Goal: Task Accomplishment & Management: Manage account settings

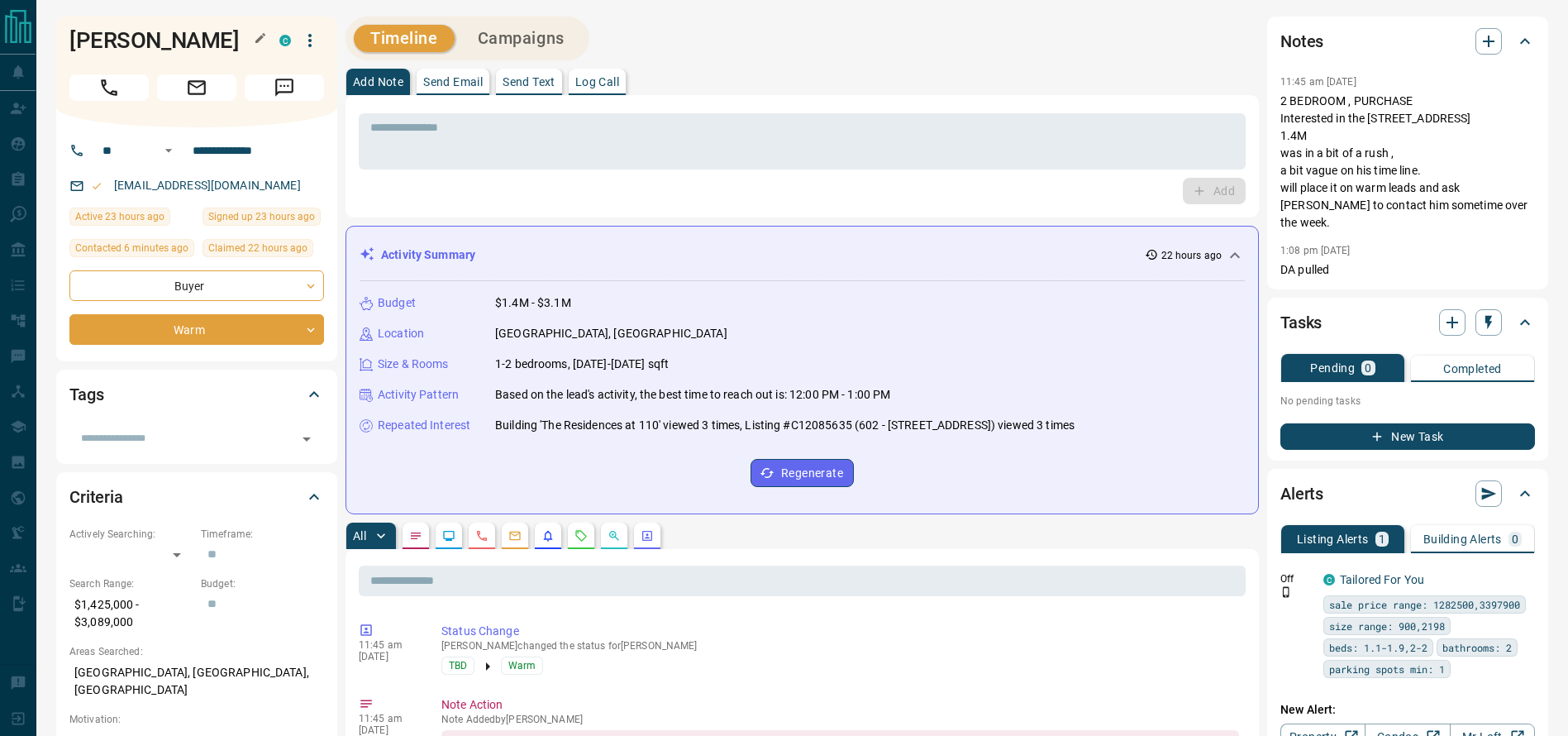
click at [193, 33] on h1 "Jim Van camp" at bounding box center [162, 40] width 185 height 27
copy div "Jim Van camp C"
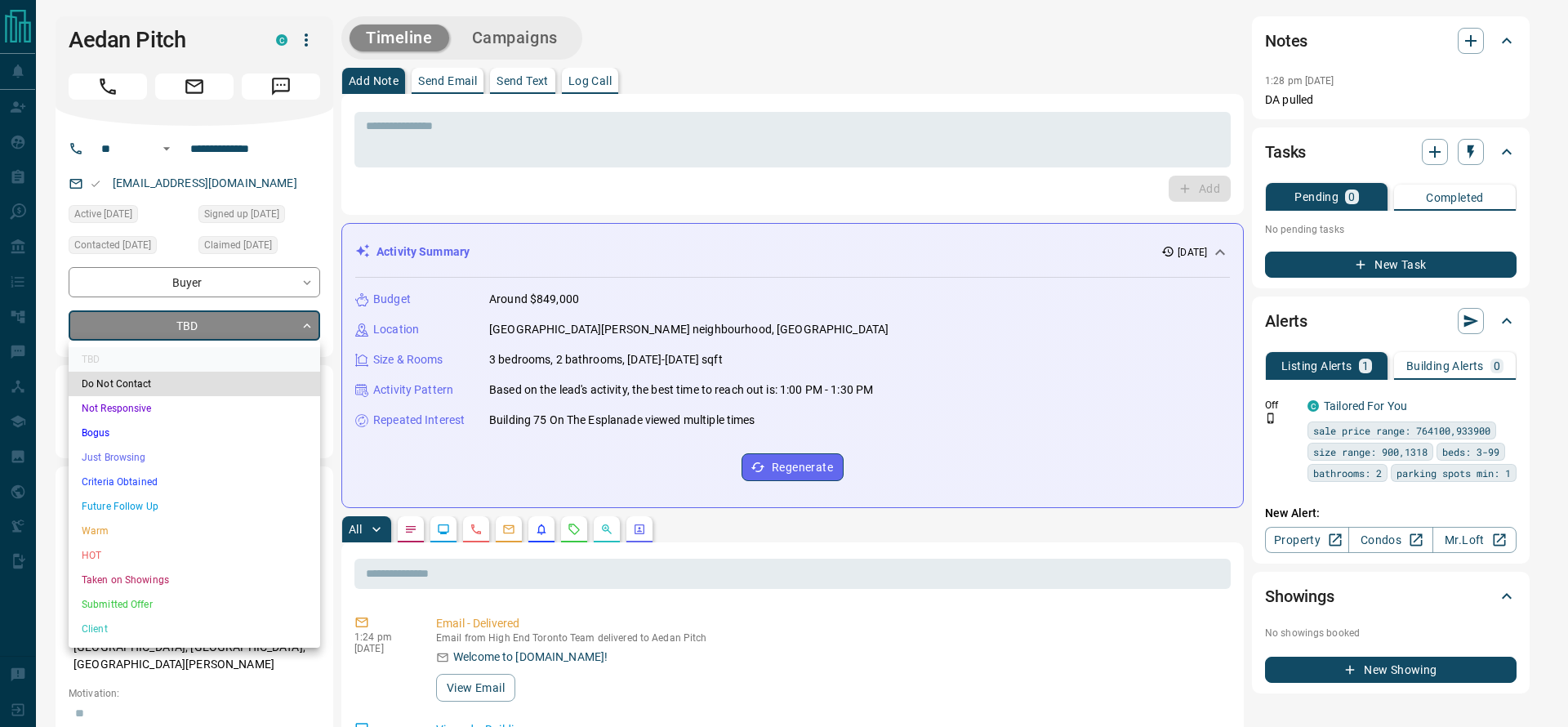
click at [179, 475] on li "Criteria Obtained" at bounding box center [194, 481] width 251 height 25
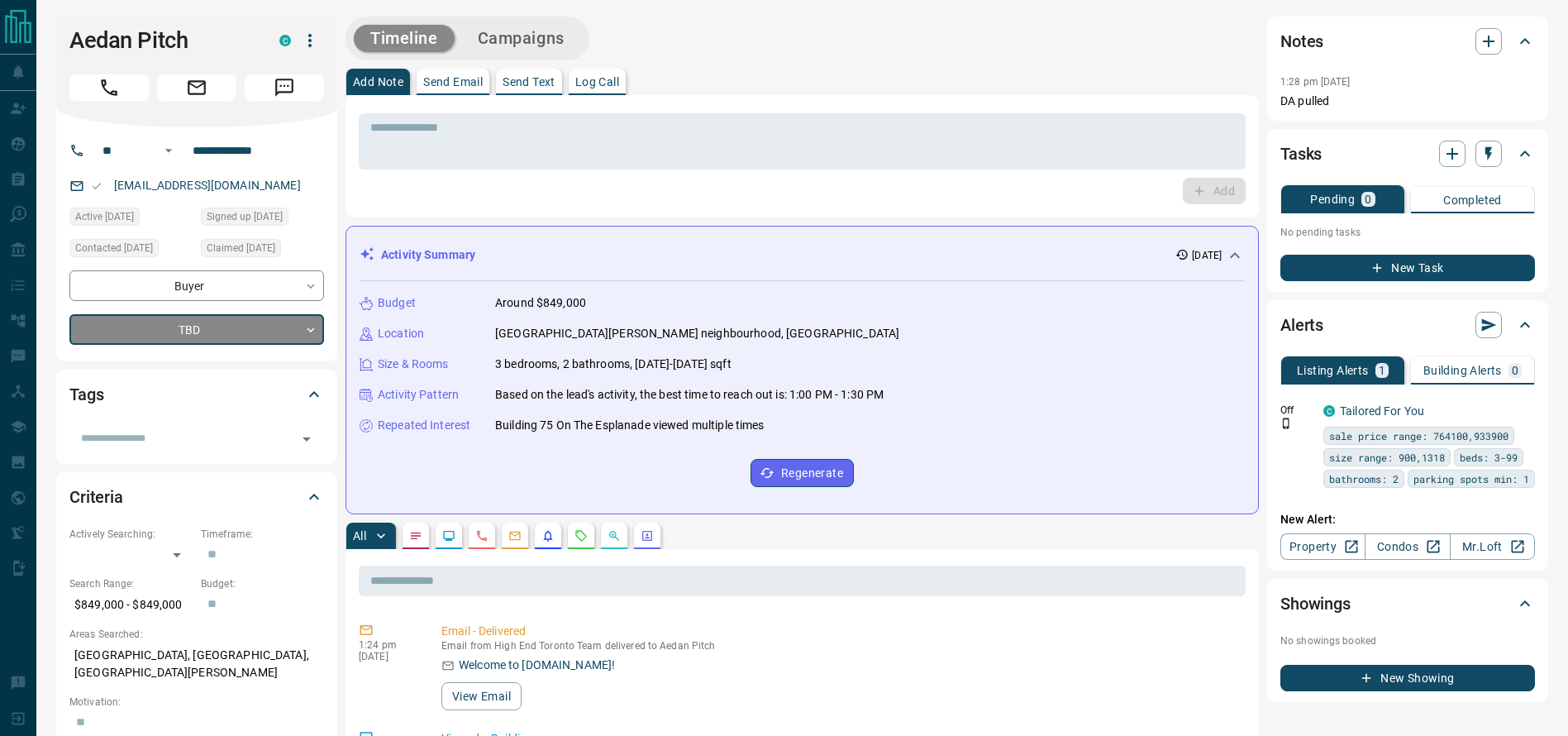
type input "*"
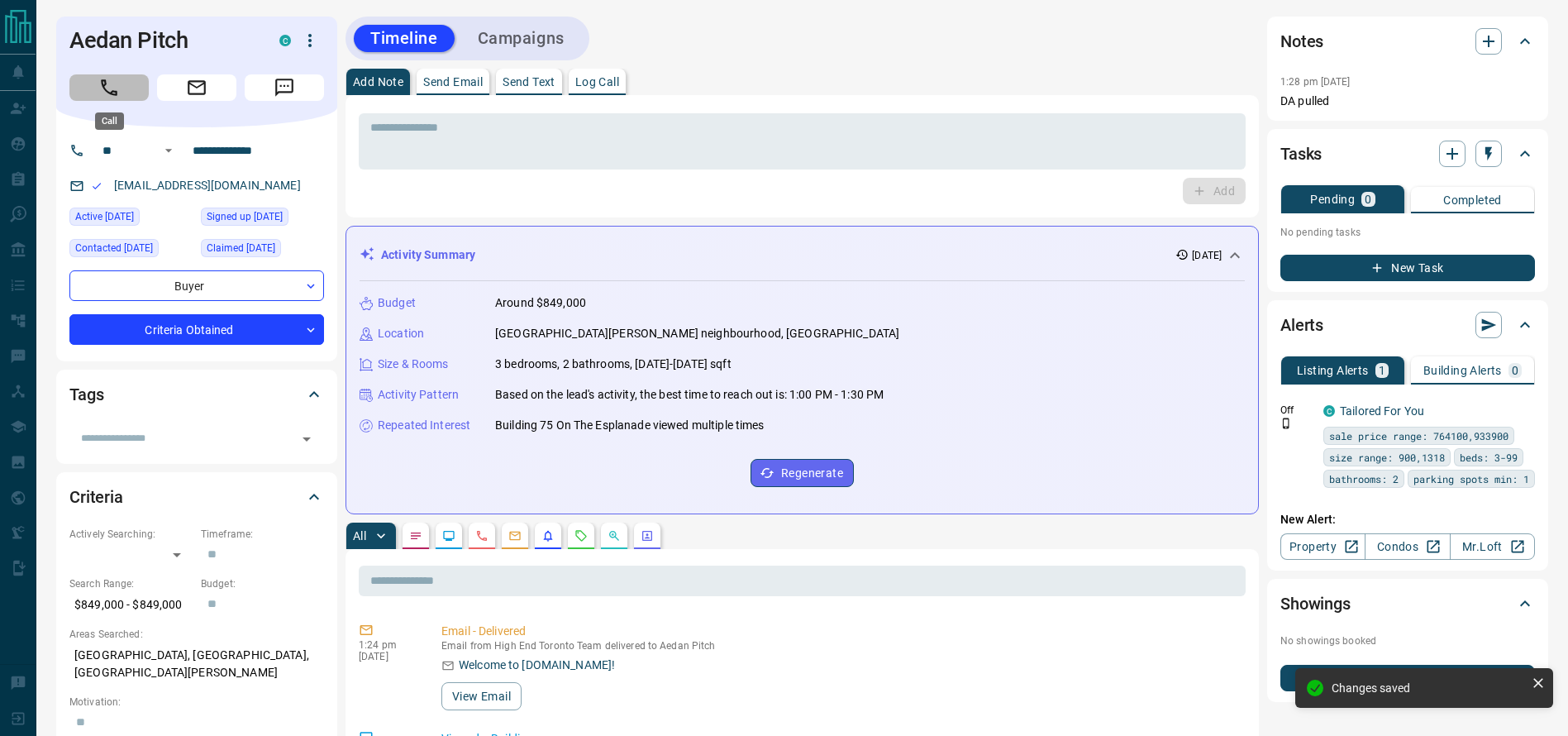
click at [103, 86] on icon "Call" at bounding box center [108, 87] width 21 height 21
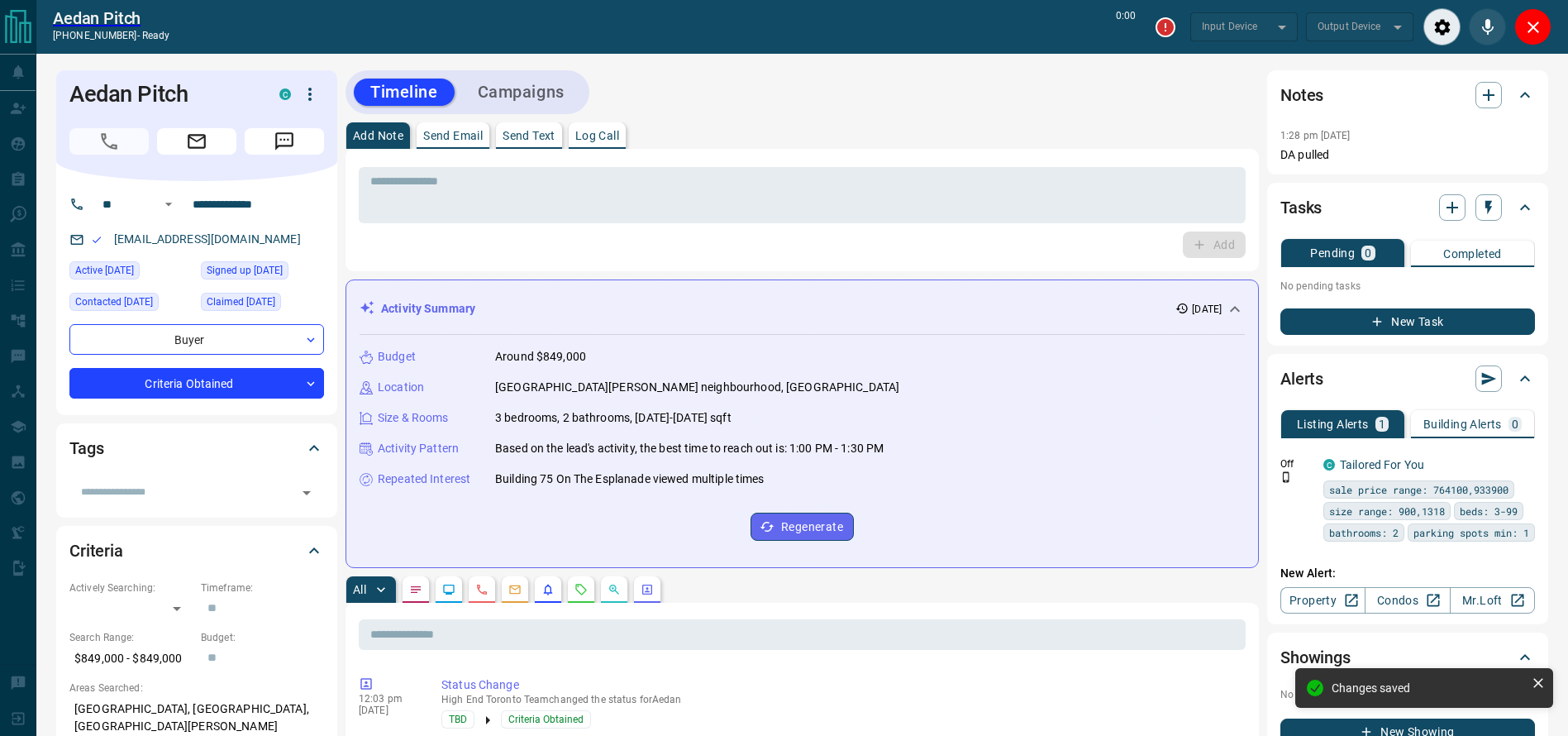
type input "*******"
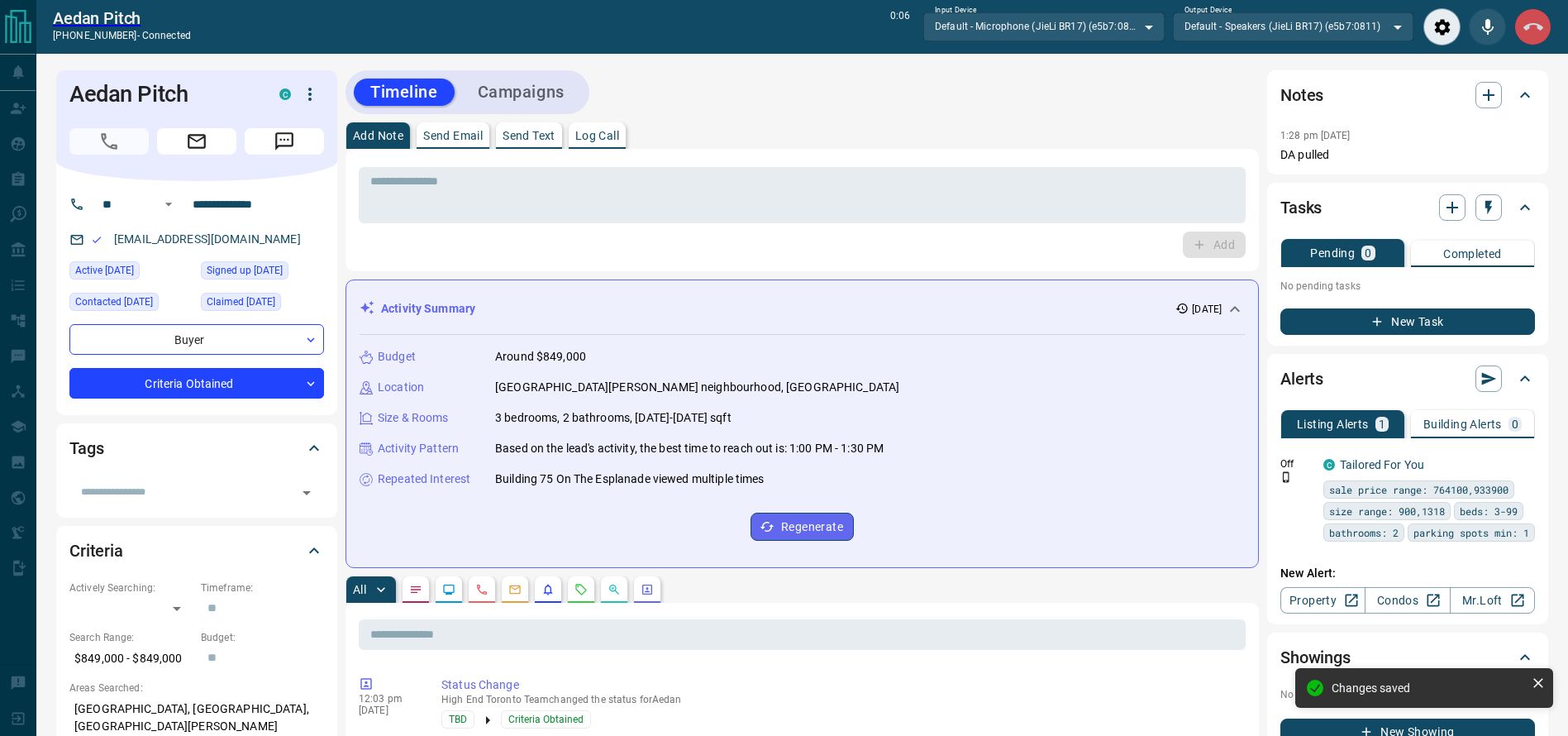
click at [1536, 24] on icon "End Call" at bounding box center [1533, 27] width 19 height 19
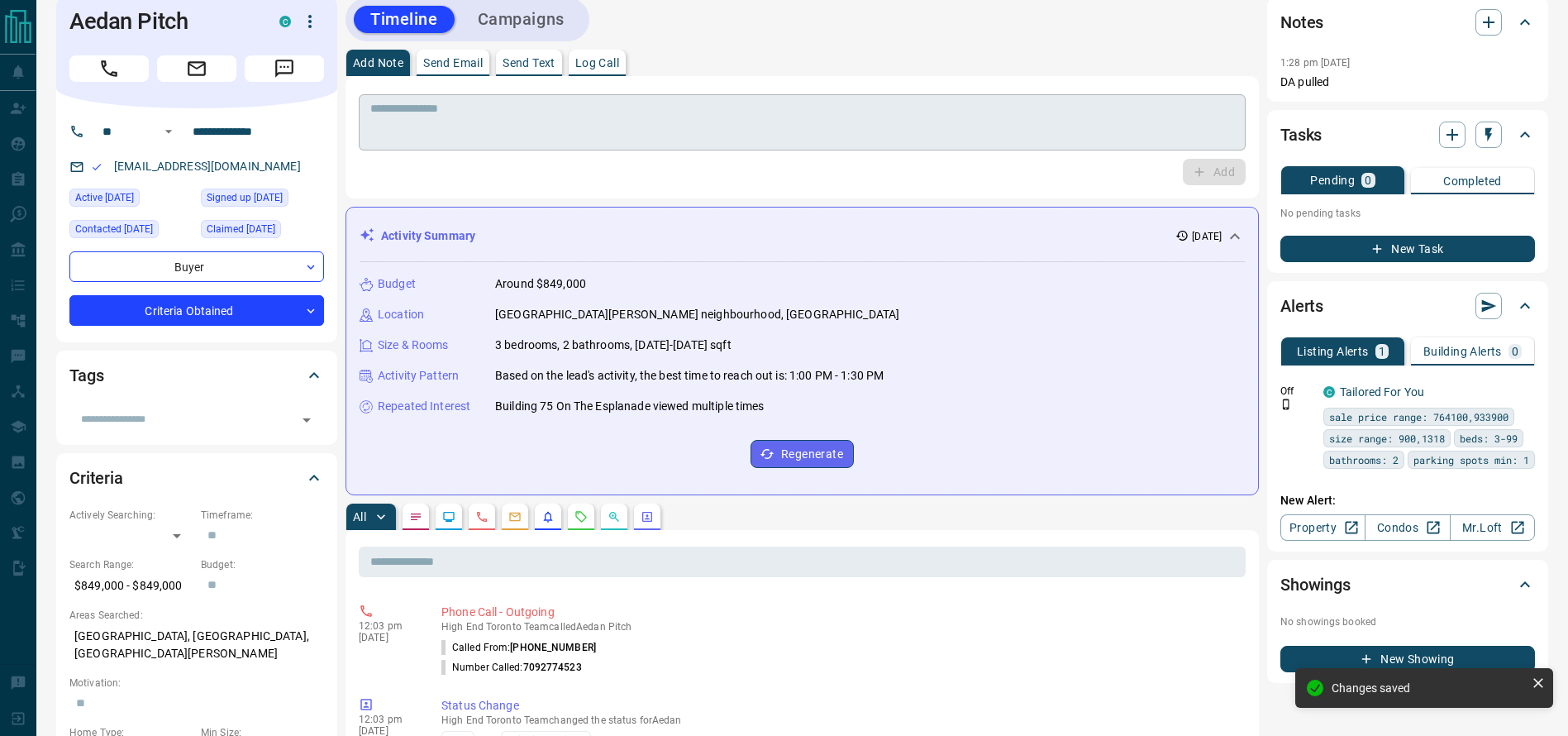
scroll to position [14, 0]
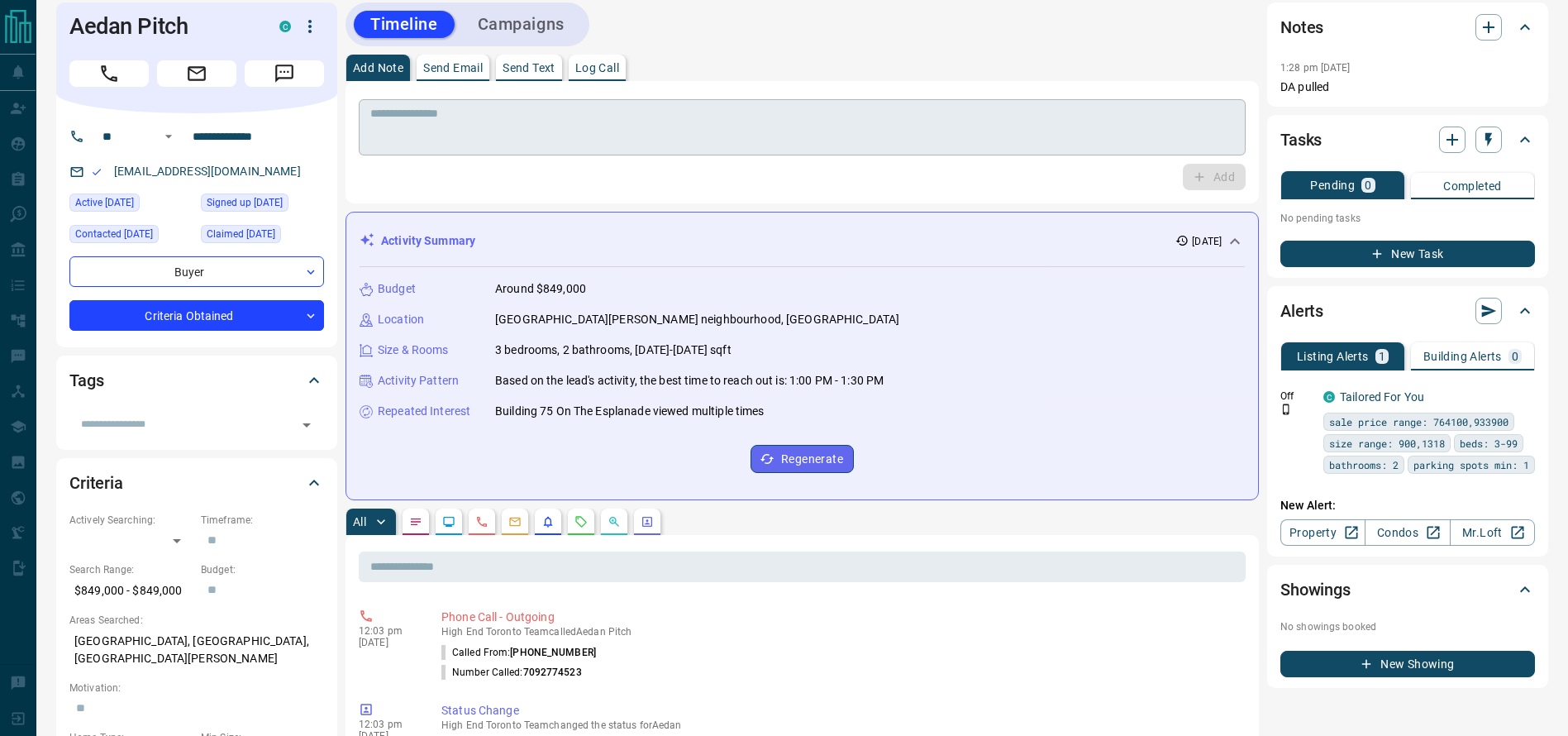
click at [618, 151] on div "* ​" at bounding box center [803, 127] width 887 height 56
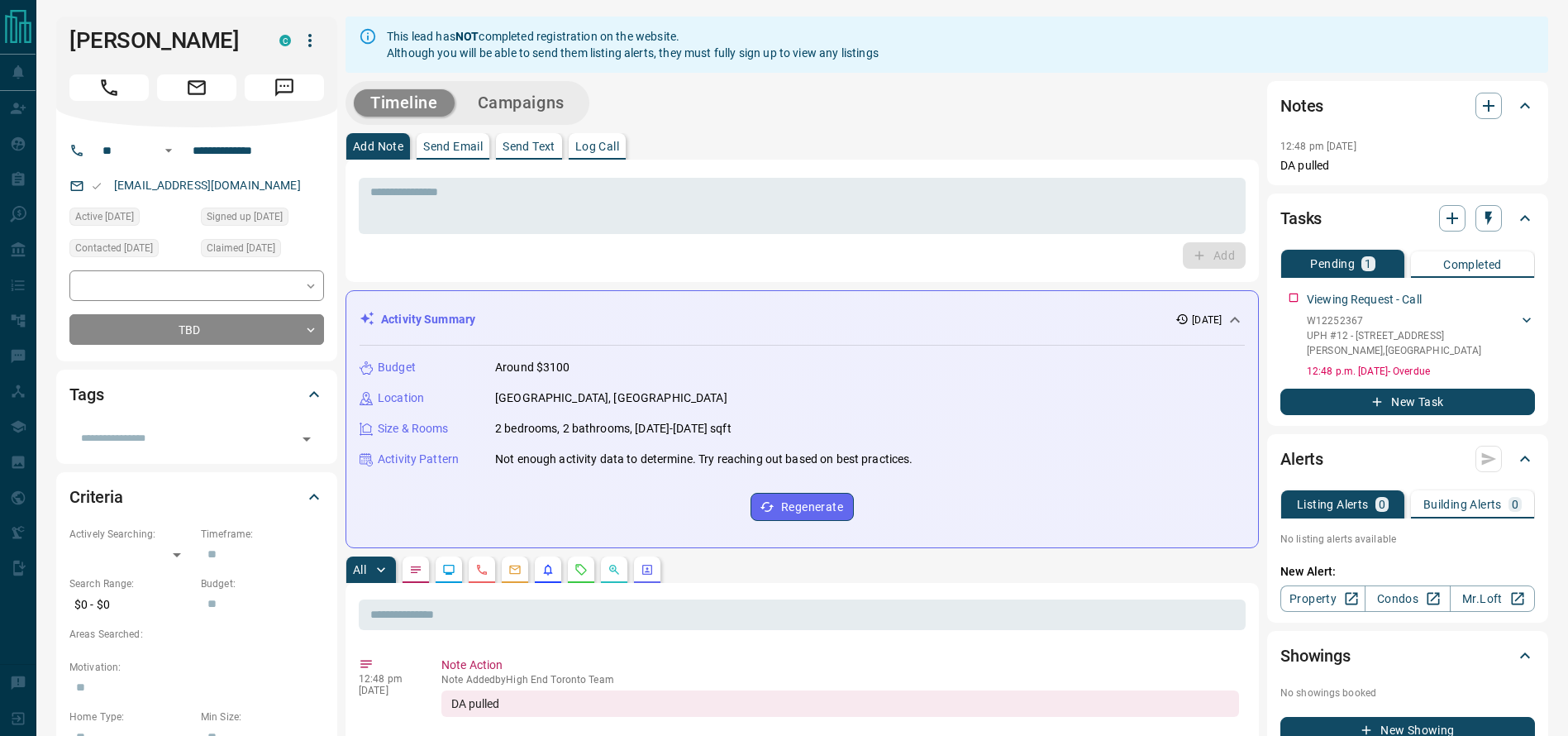
scroll to position [52, 0]
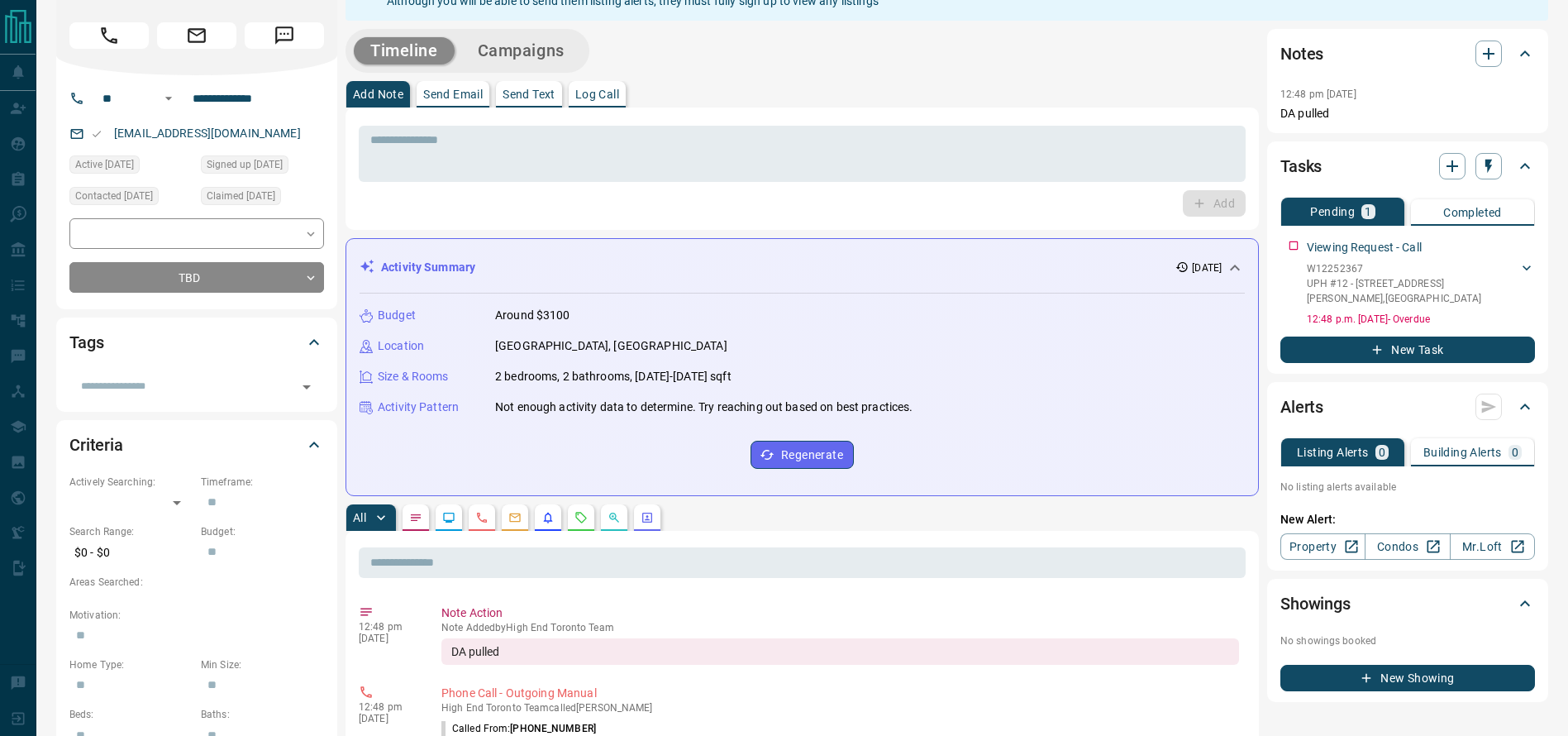
click at [581, 509] on button "button" at bounding box center [580, 518] width 27 height 27
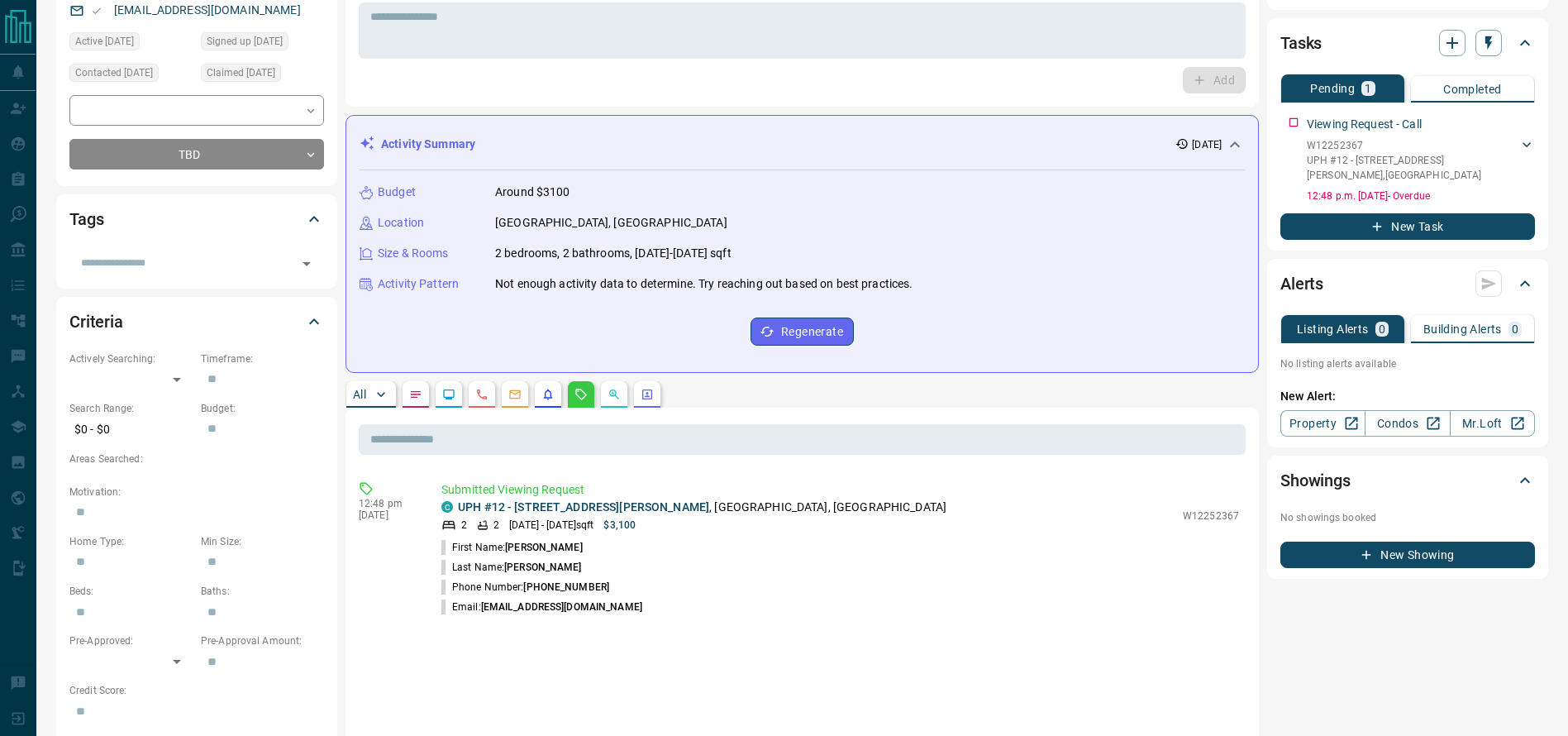
scroll to position [0, 0]
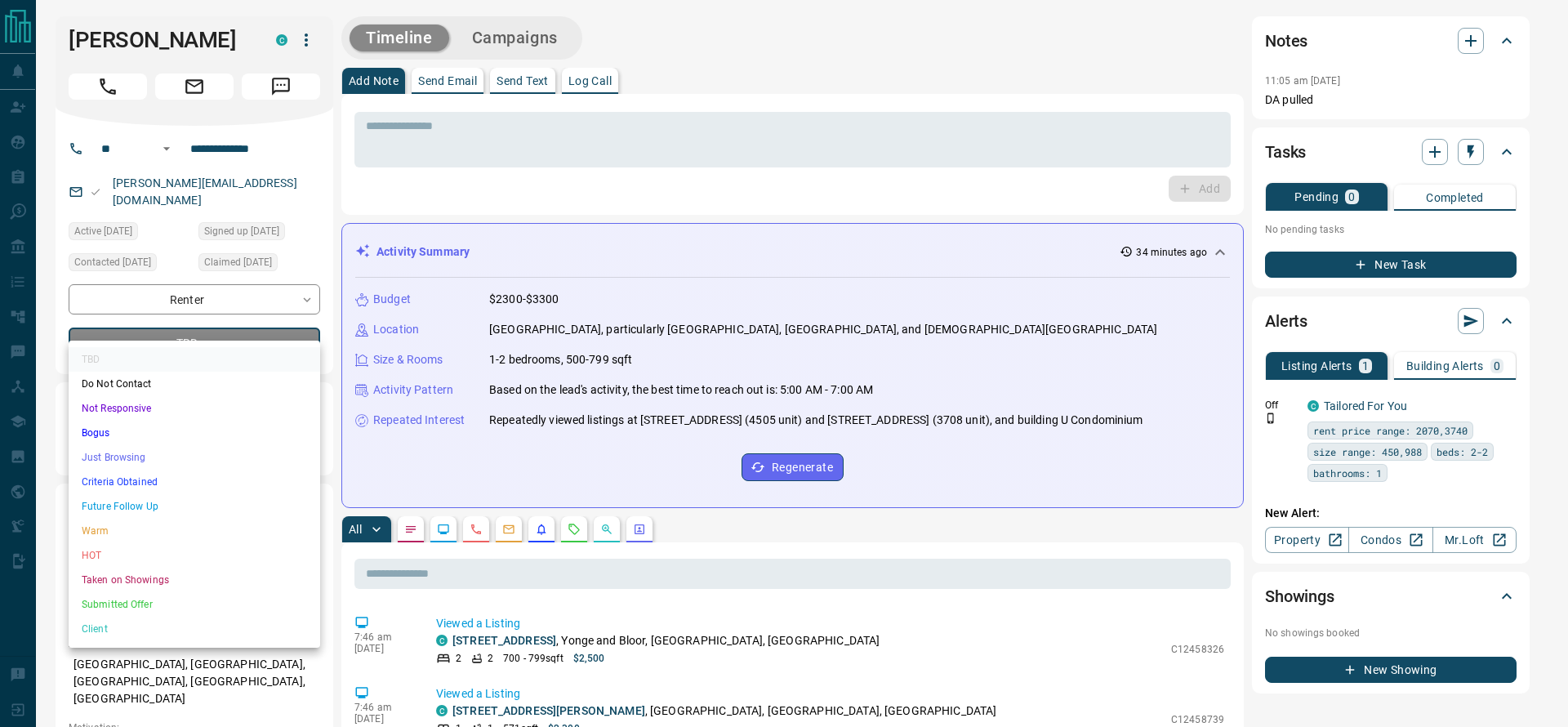
click at [165, 469] on ul "TBD Do Not Contact Not Responsive Bogus Just Browsing Criteria Obtained Future …" at bounding box center [194, 494] width 251 height 307
click at [165, 469] on li "Criteria Obtained" at bounding box center [194, 481] width 251 height 25
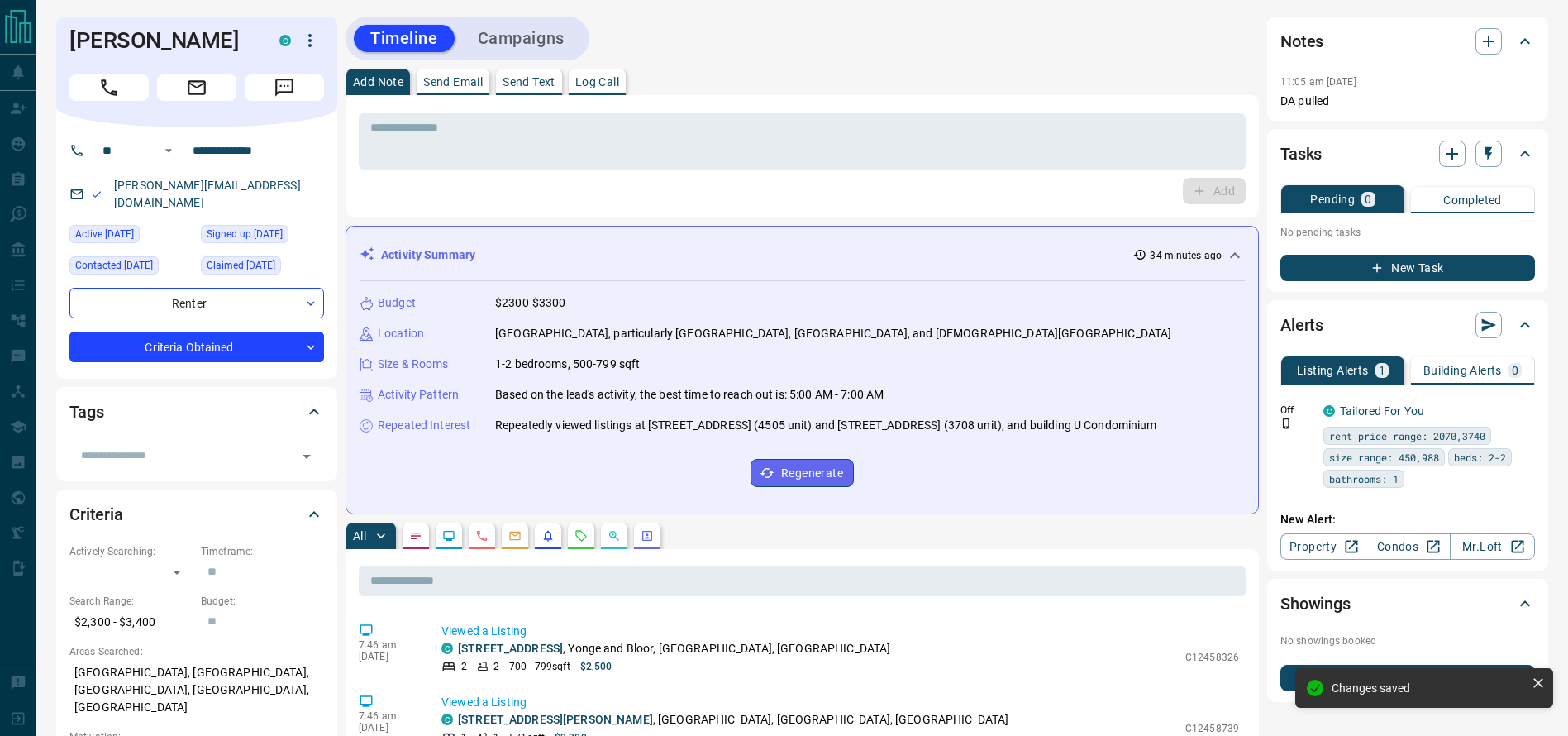
click at [203, 303] on div "**********" at bounding box center [196, 325] width 255 height 74
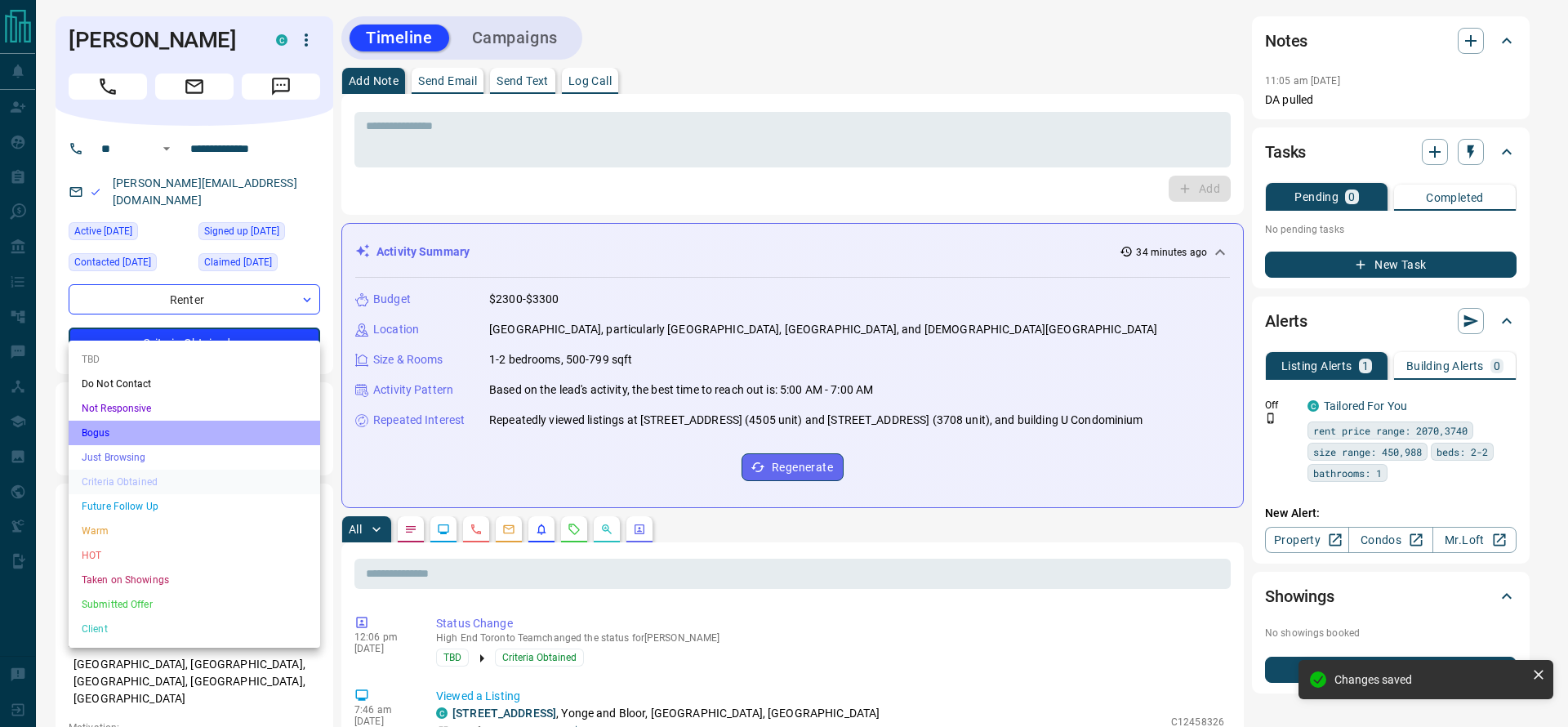
click at [156, 441] on li "Bogus" at bounding box center [194, 433] width 251 height 25
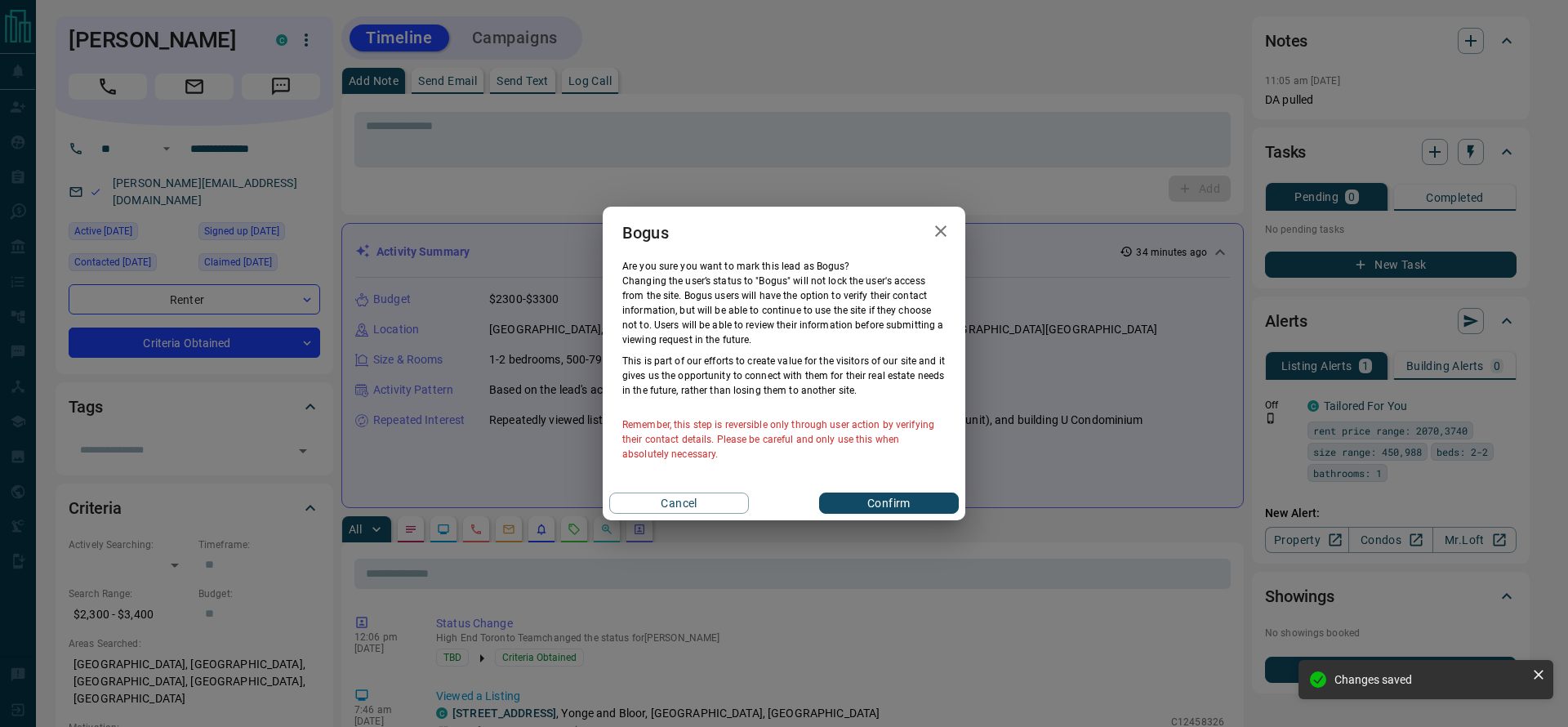
drag, startPoint x: 497, startPoint y: 325, endPoint x: 507, endPoint y: 325, distance: 10.0
click at [507, 325] on div "Bogus Are you sure you want to mark this lead as Bogus ? Changing the user’s st…" at bounding box center [784, 363] width 1568 height 727
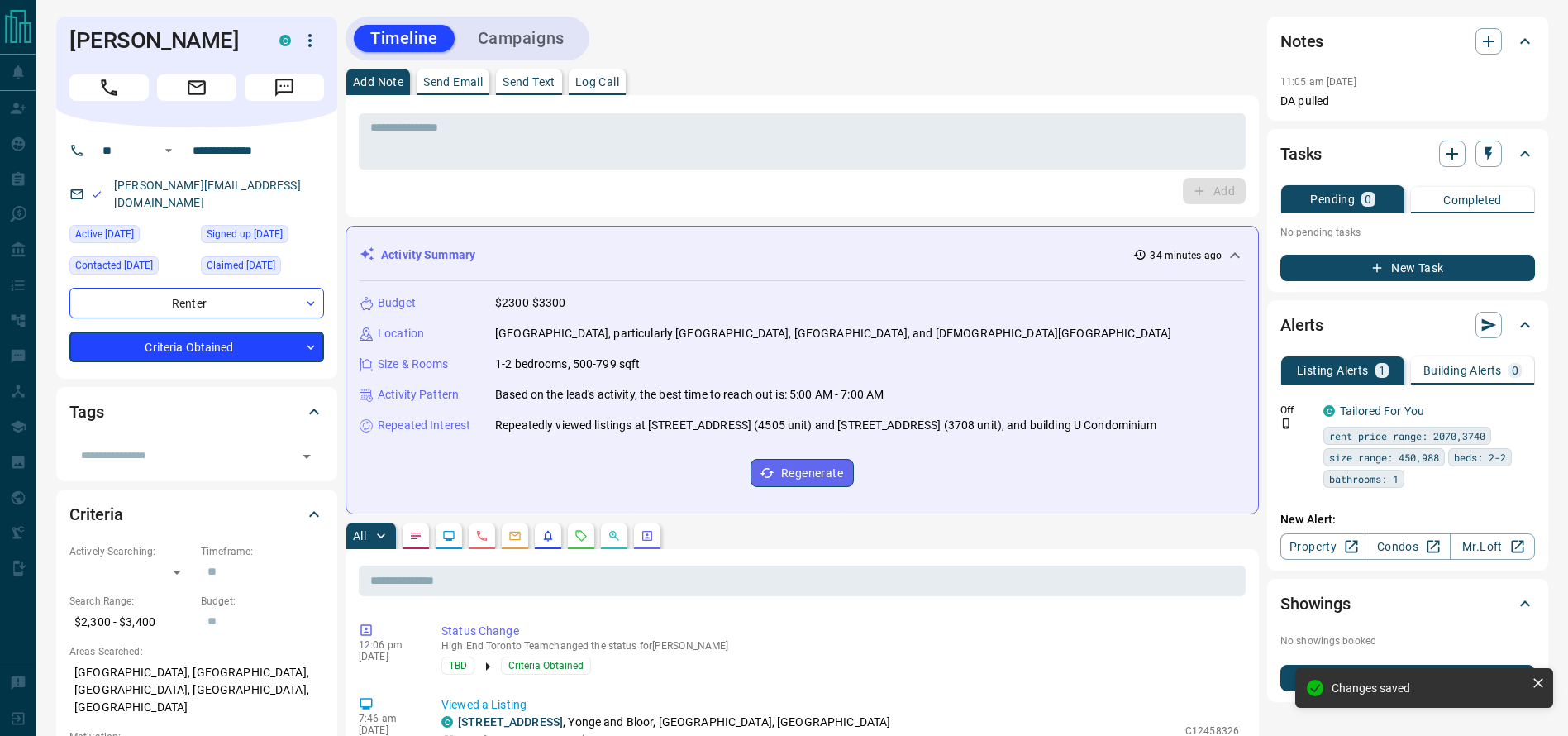
click at [223, 349] on div "**********" at bounding box center [197, 253] width 281 height 251
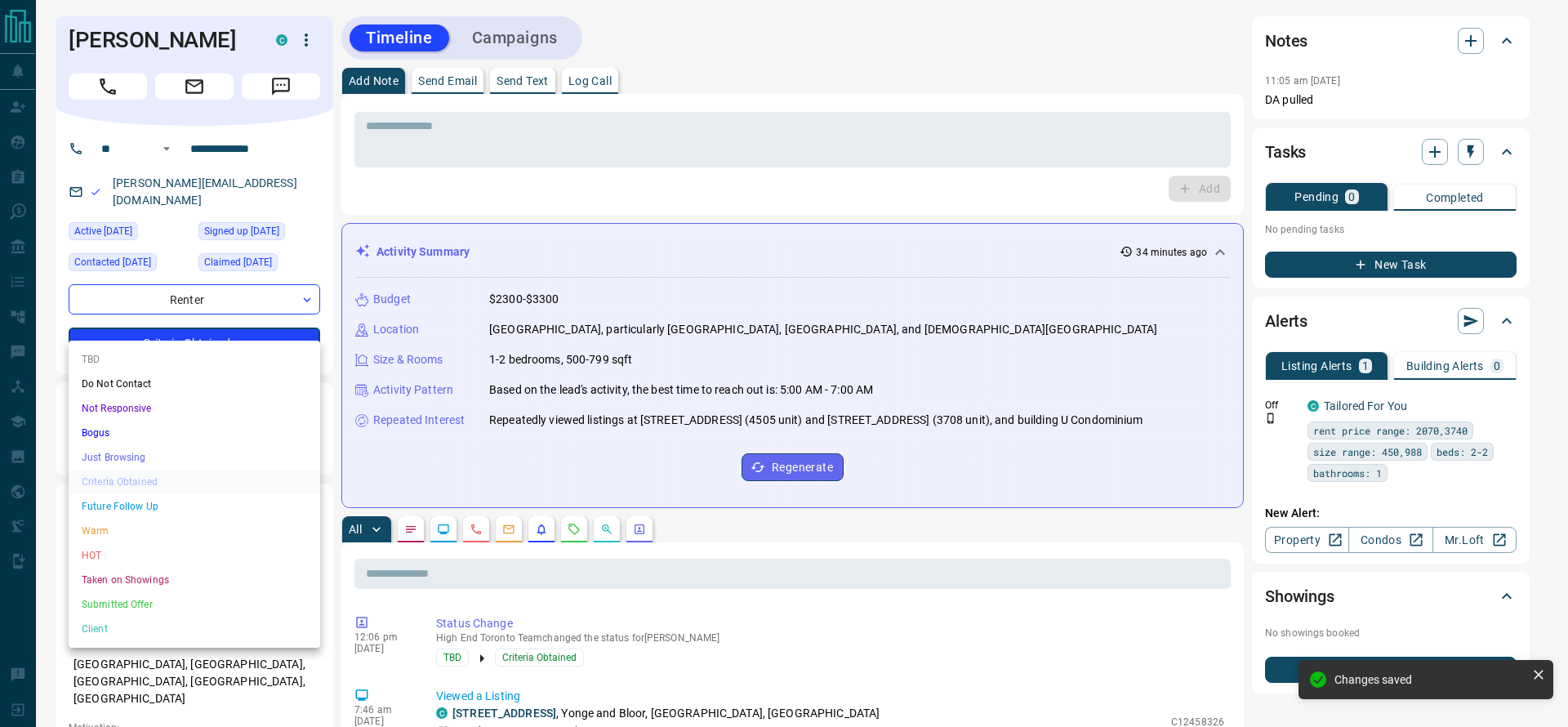
click at [168, 449] on li "Just Browsing" at bounding box center [194, 457] width 251 height 25
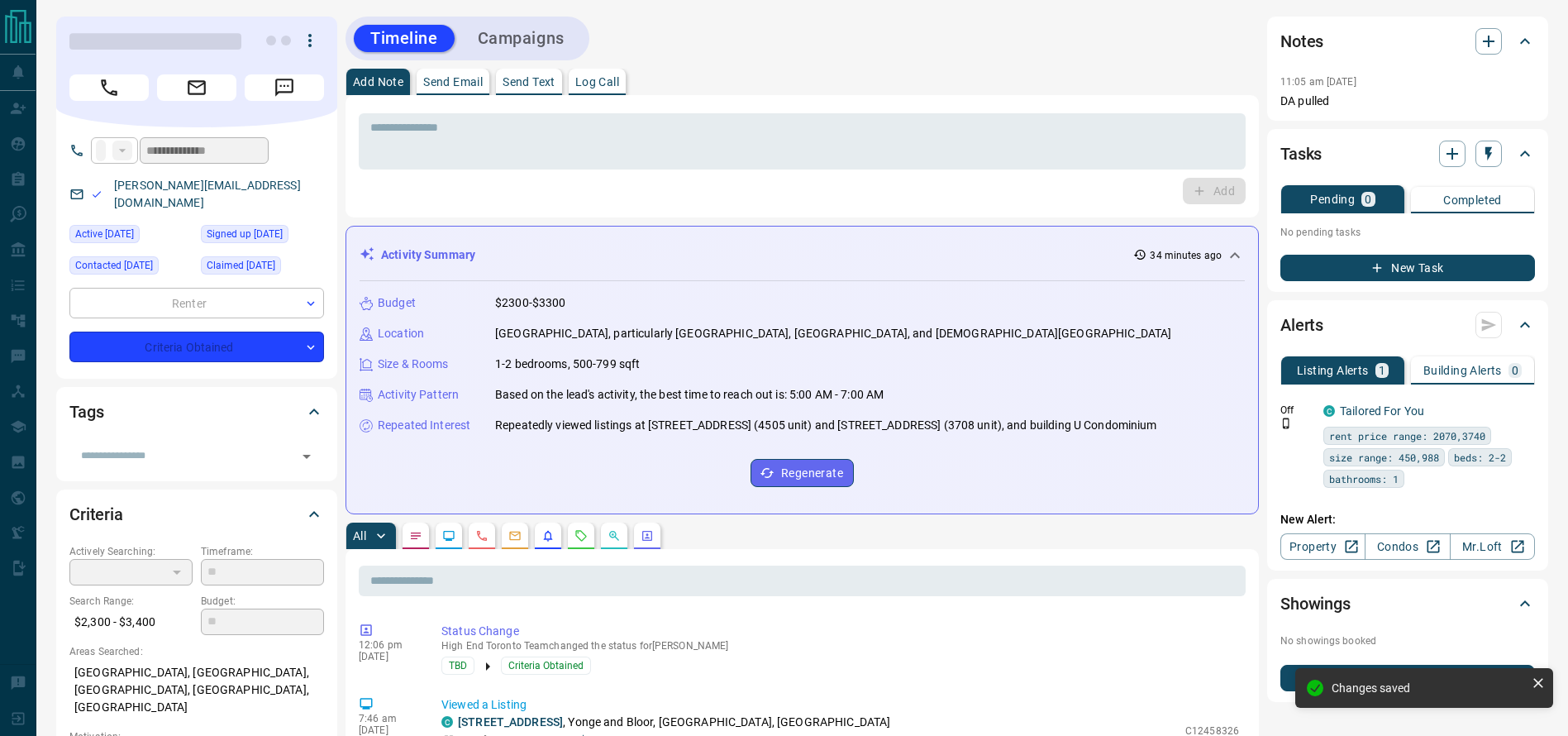
type input "*"
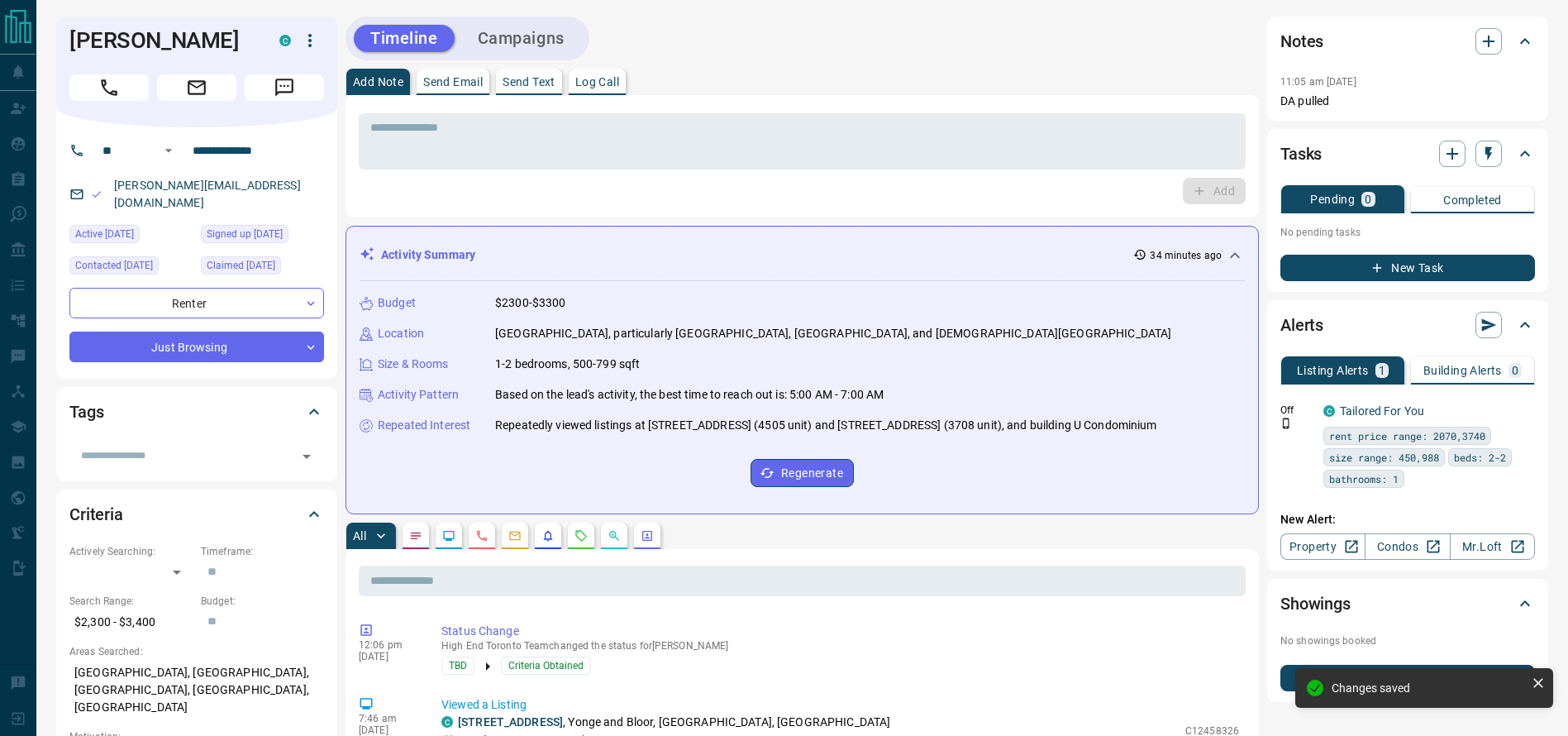
click at [110, 88] on icon "Call" at bounding box center [108, 87] width 21 height 21
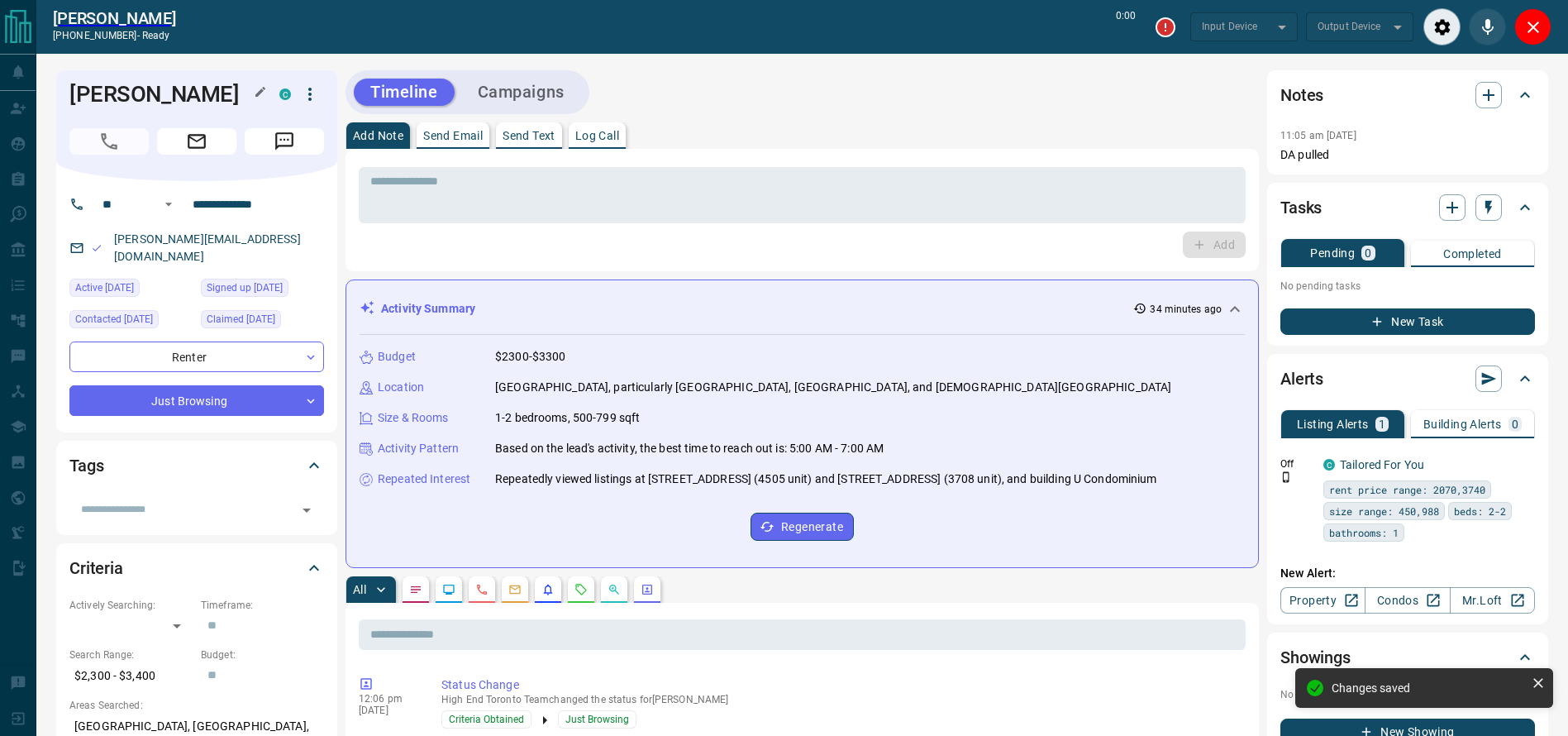
type input "*******"
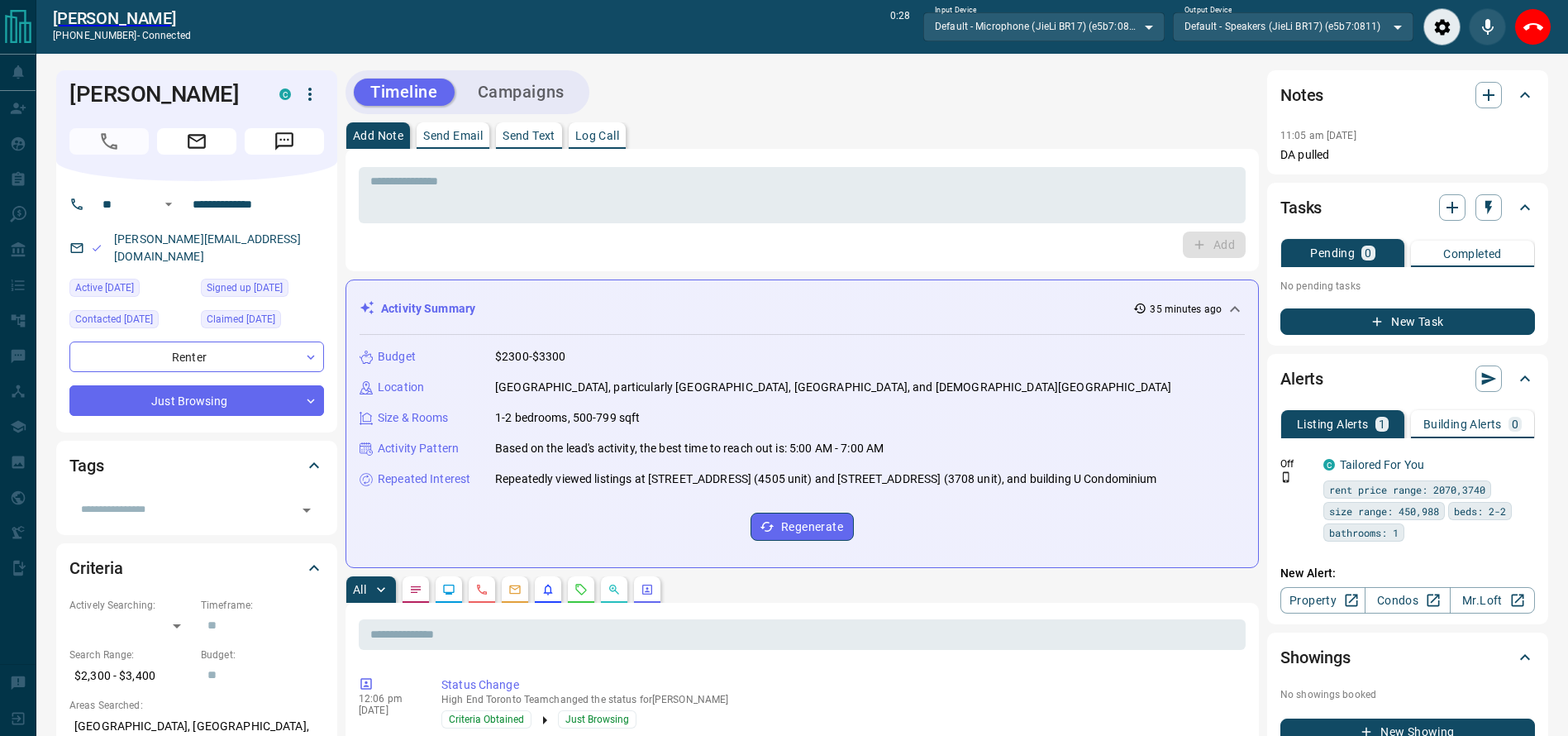
click at [1554, 26] on div "Alice Pozza +14378301030 - connected 0:28 Input Device Default - Microphone (Ji…" at bounding box center [802, 27] width 1532 height 54
click at [1550, 26] on div "Alice Pozza +14378301030 - connected 0:28 Input Device Default - Microphone (Ji…" at bounding box center [802, 27] width 1532 height 54
click at [1545, 26] on button "End Call" at bounding box center [1533, 27] width 37 height 37
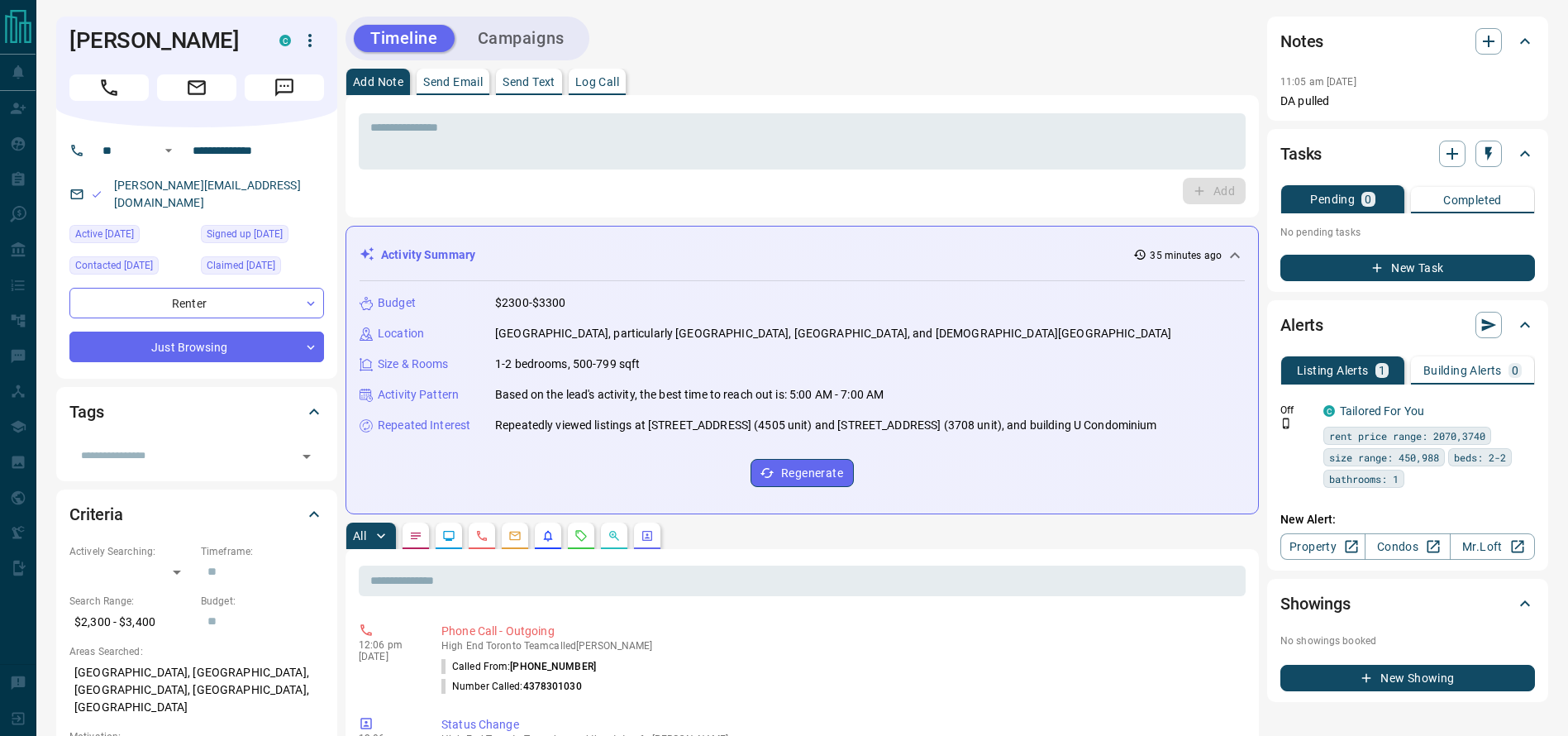
click at [403, 105] on div "* ​ Add" at bounding box center [802, 156] width 914 height 122
click at [405, 114] on div "* ​" at bounding box center [803, 139] width 887 height 61
click at [406, 119] on div "* ​" at bounding box center [803, 141] width 887 height 56
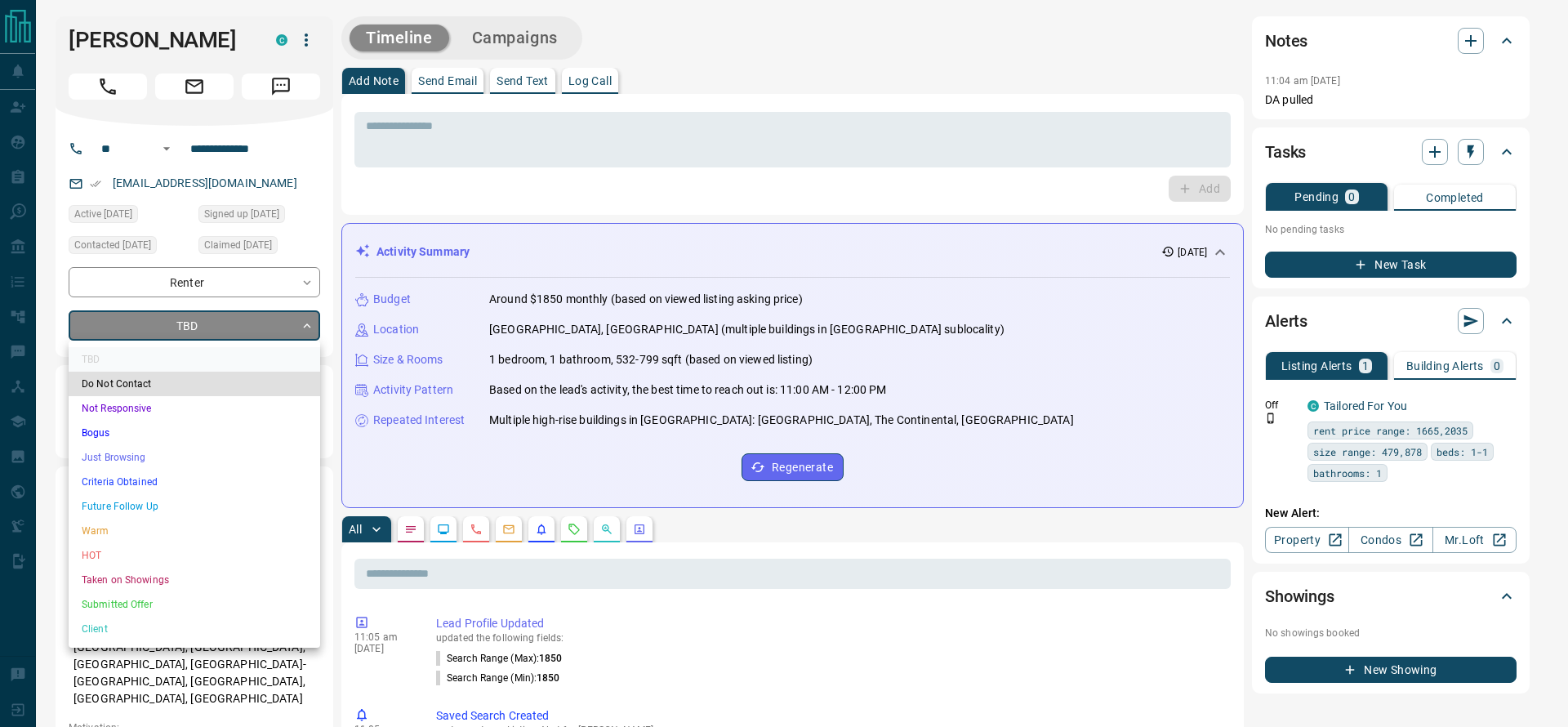
click at [147, 452] on li "Just Browsing" at bounding box center [194, 457] width 251 height 25
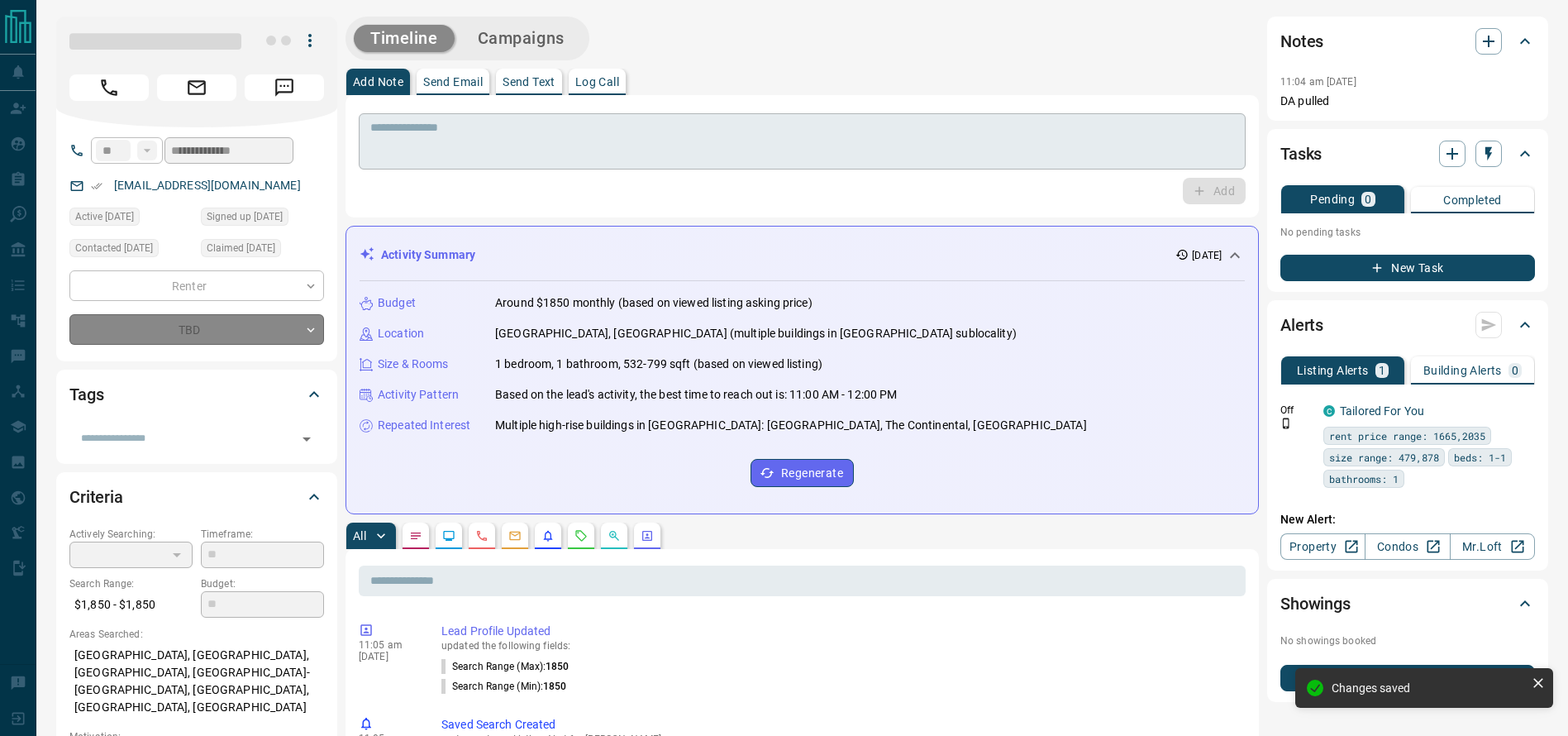
type input "*"
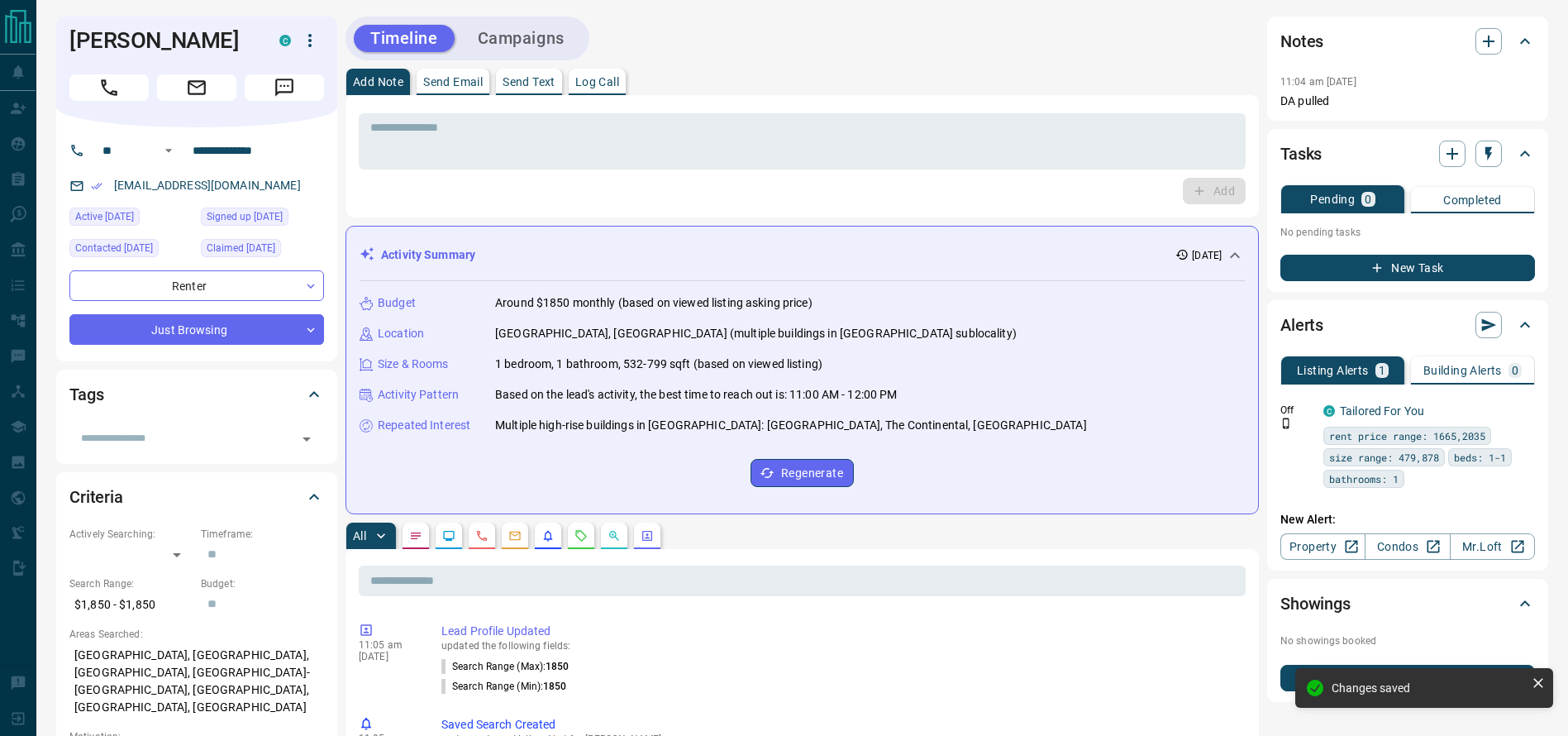
click at [797, 52] on div "Timeline Campaigns" at bounding box center [802, 38] width 914 height 44
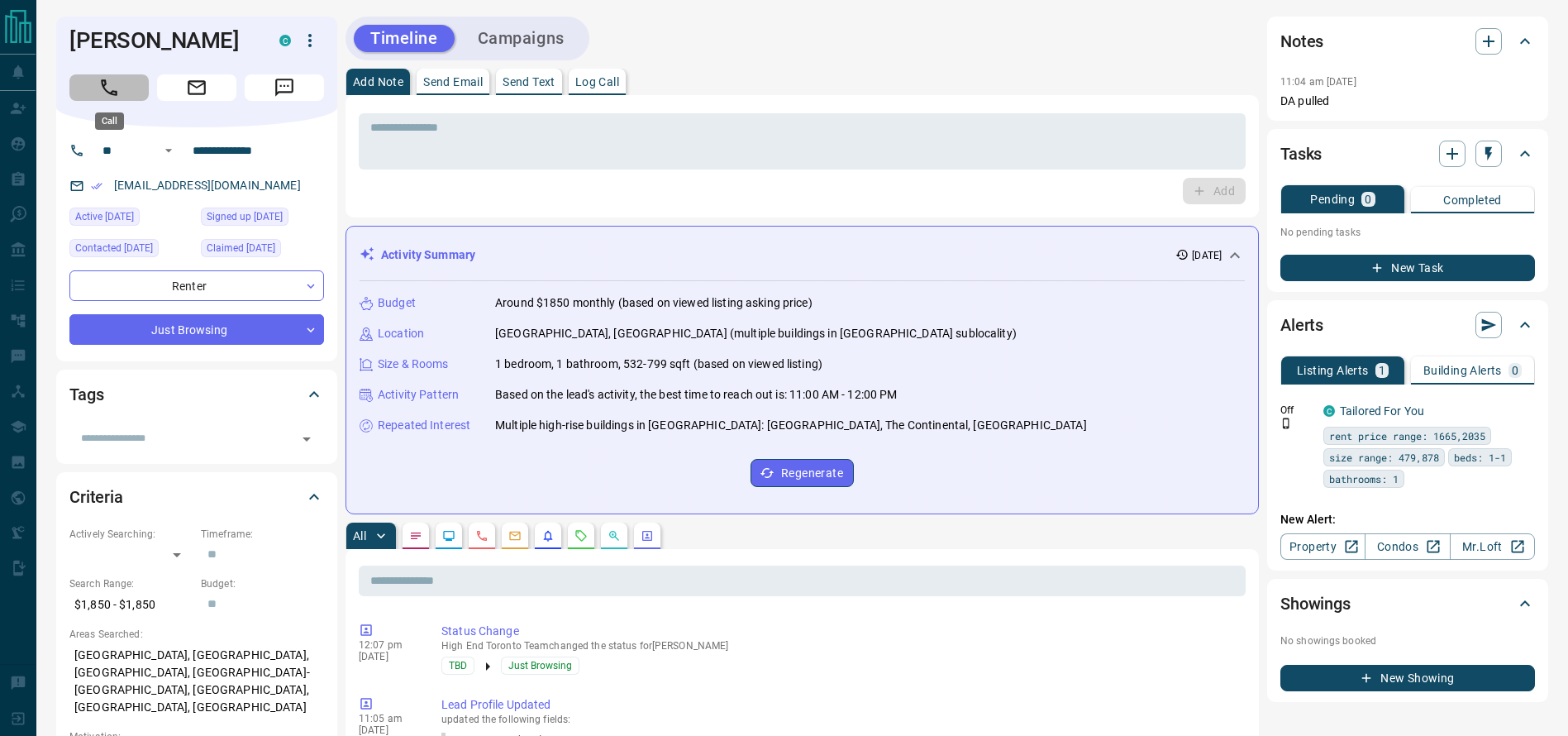
click at [143, 81] on button "Call" at bounding box center [109, 87] width 80 height 27
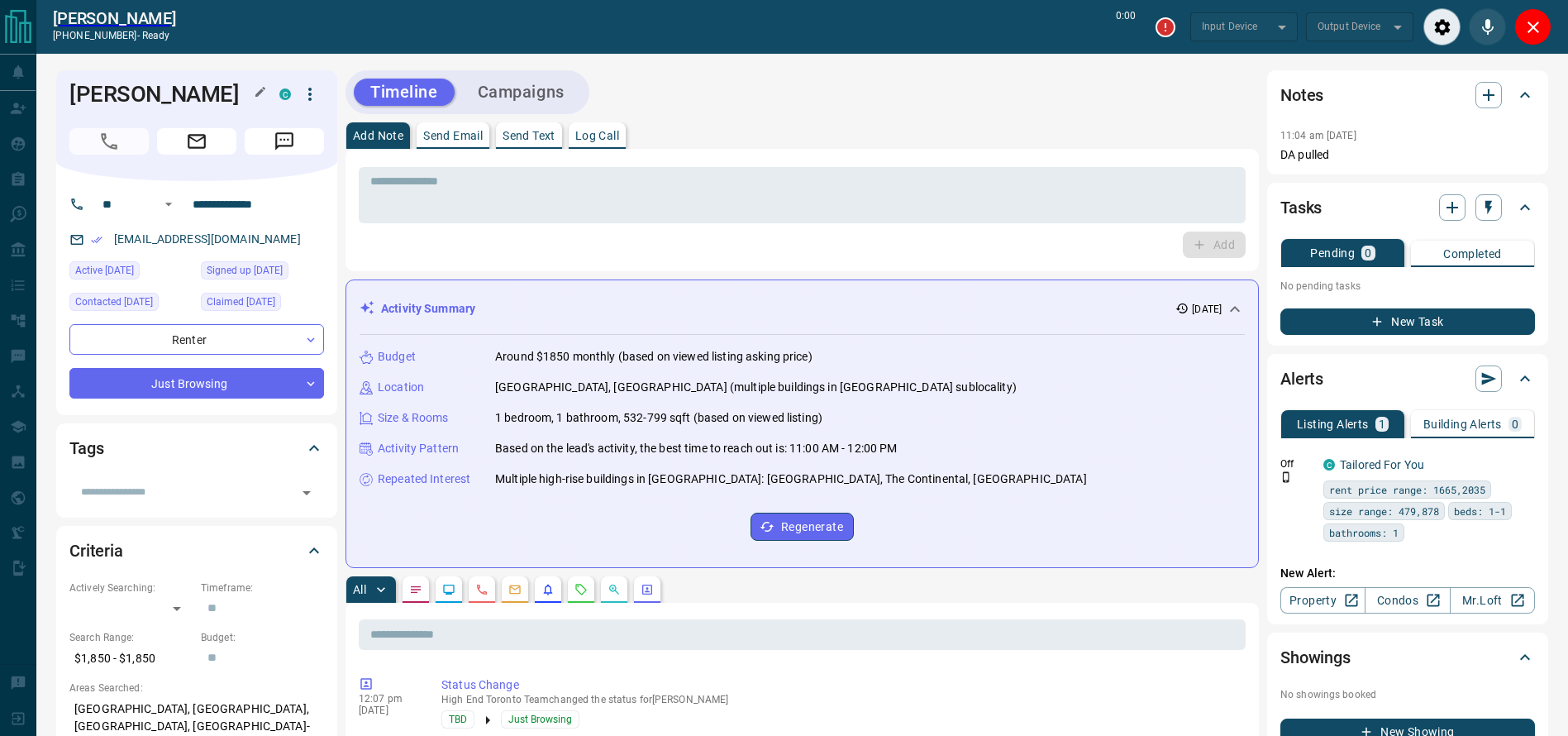
type input "*******"
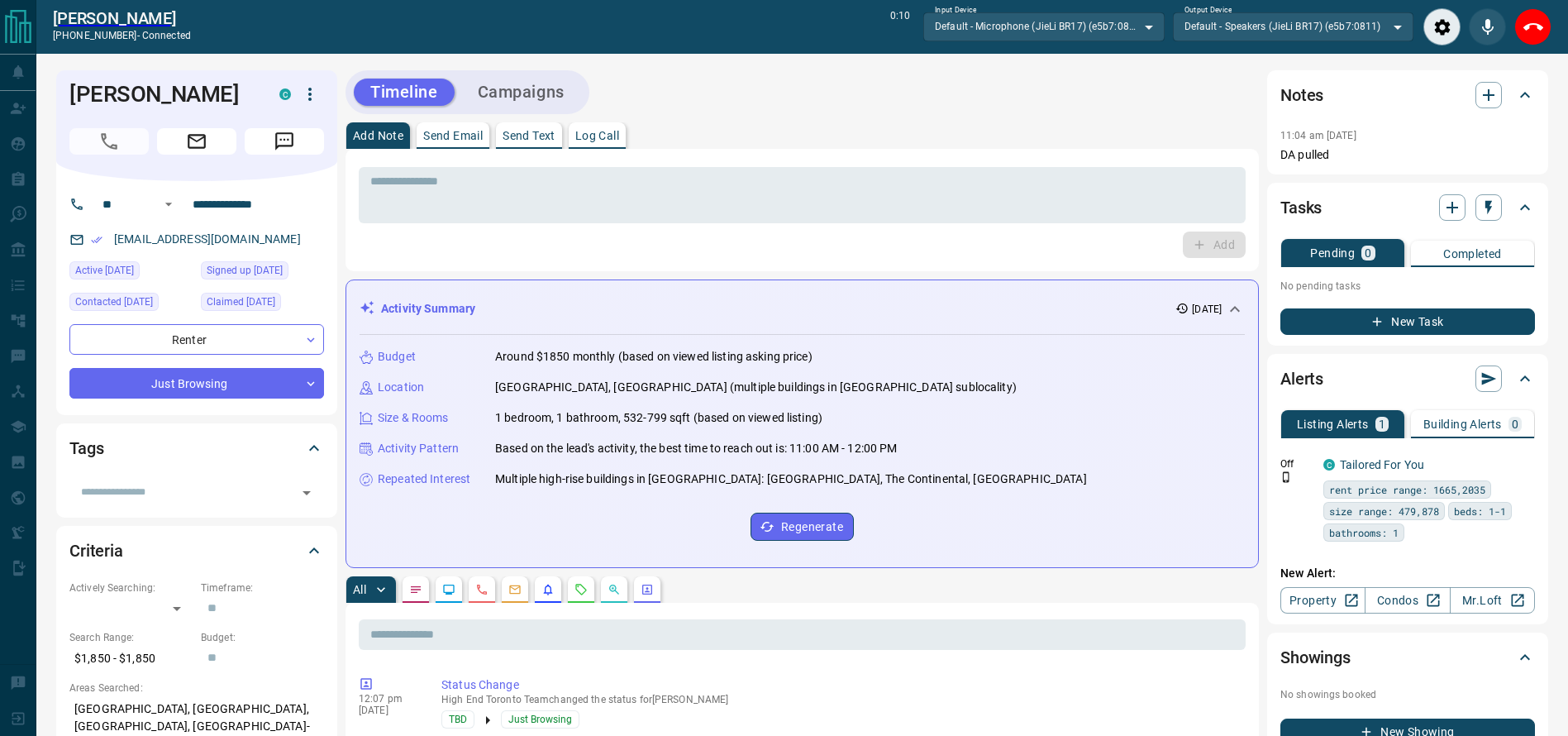
click at [1529, 19] on icon "End Call" at bounding box center [1533, 27] width 19 height 19
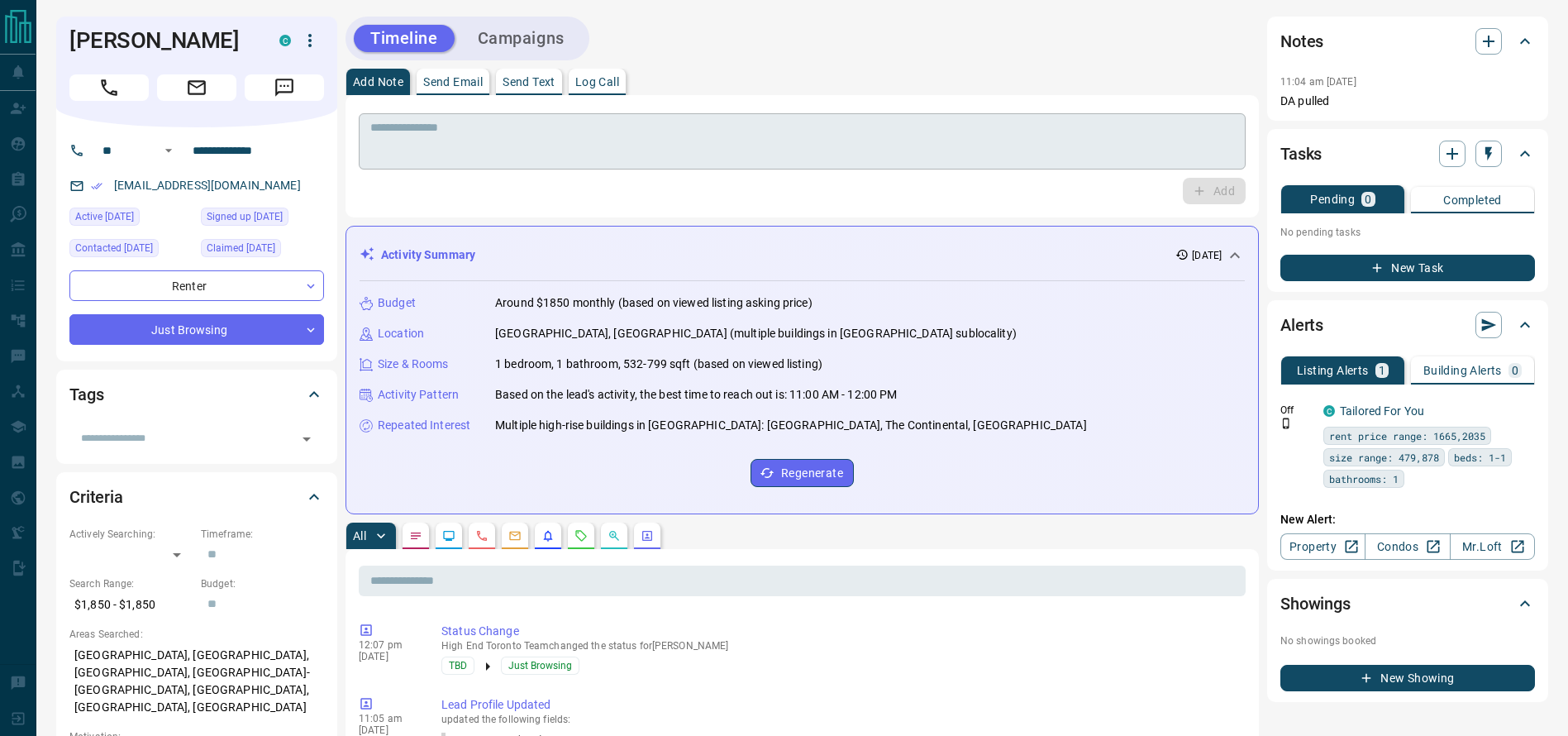
click at [855, 160] on textarea at bounding box center [802, 142] width 864 height 43
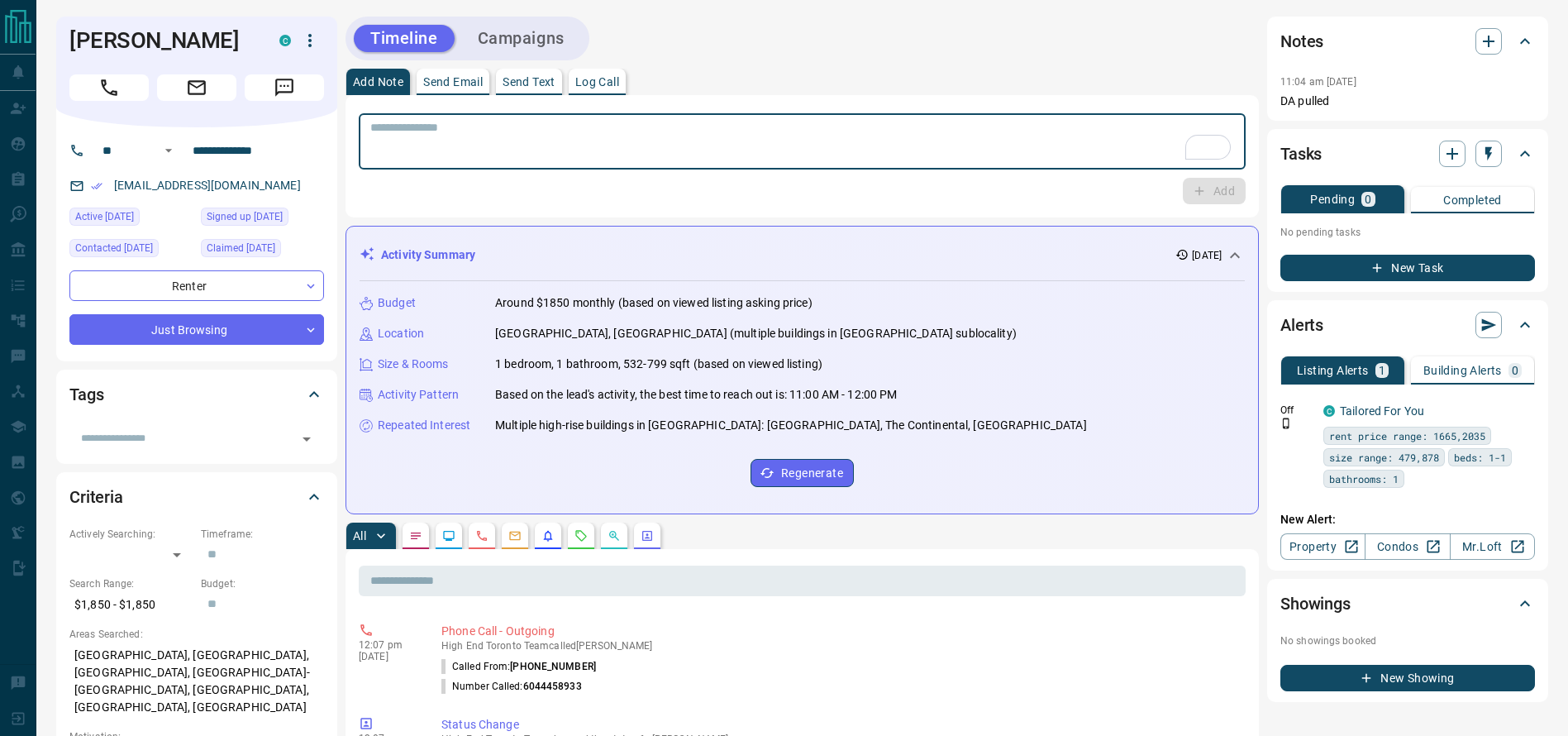
click at [855, 160] on textarea "To enrich screen reader interactions, please activate Accessibility in Grammarl…" at bounding box center [802, 142] width 864 height 43
type textarea "**********"
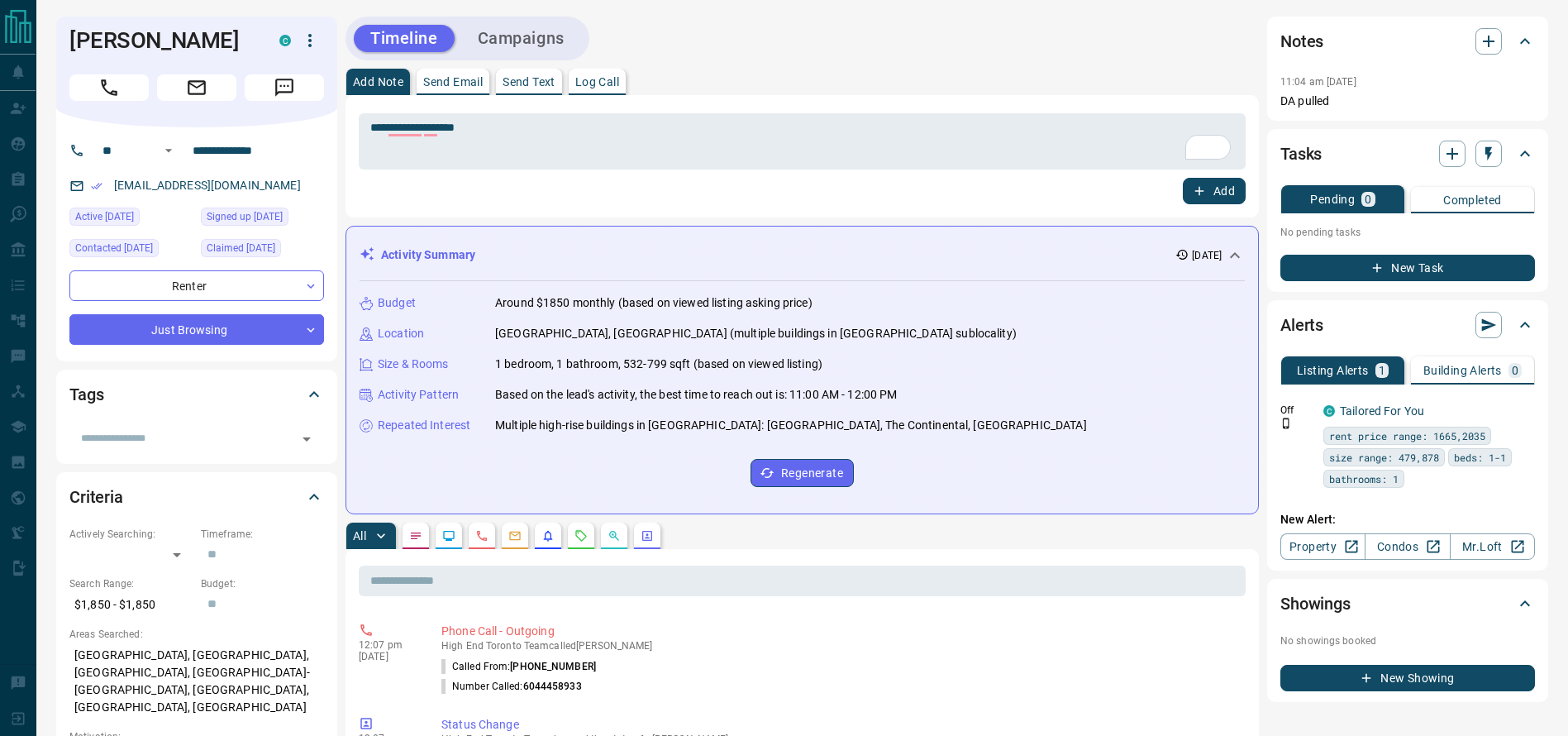
click at [1187, 179] on div "**********" at bounding box center [803, 156] width 887 height 96
click at [1187, 180] on button "Add" at bounding box center [1214, 191] width 63 height 27
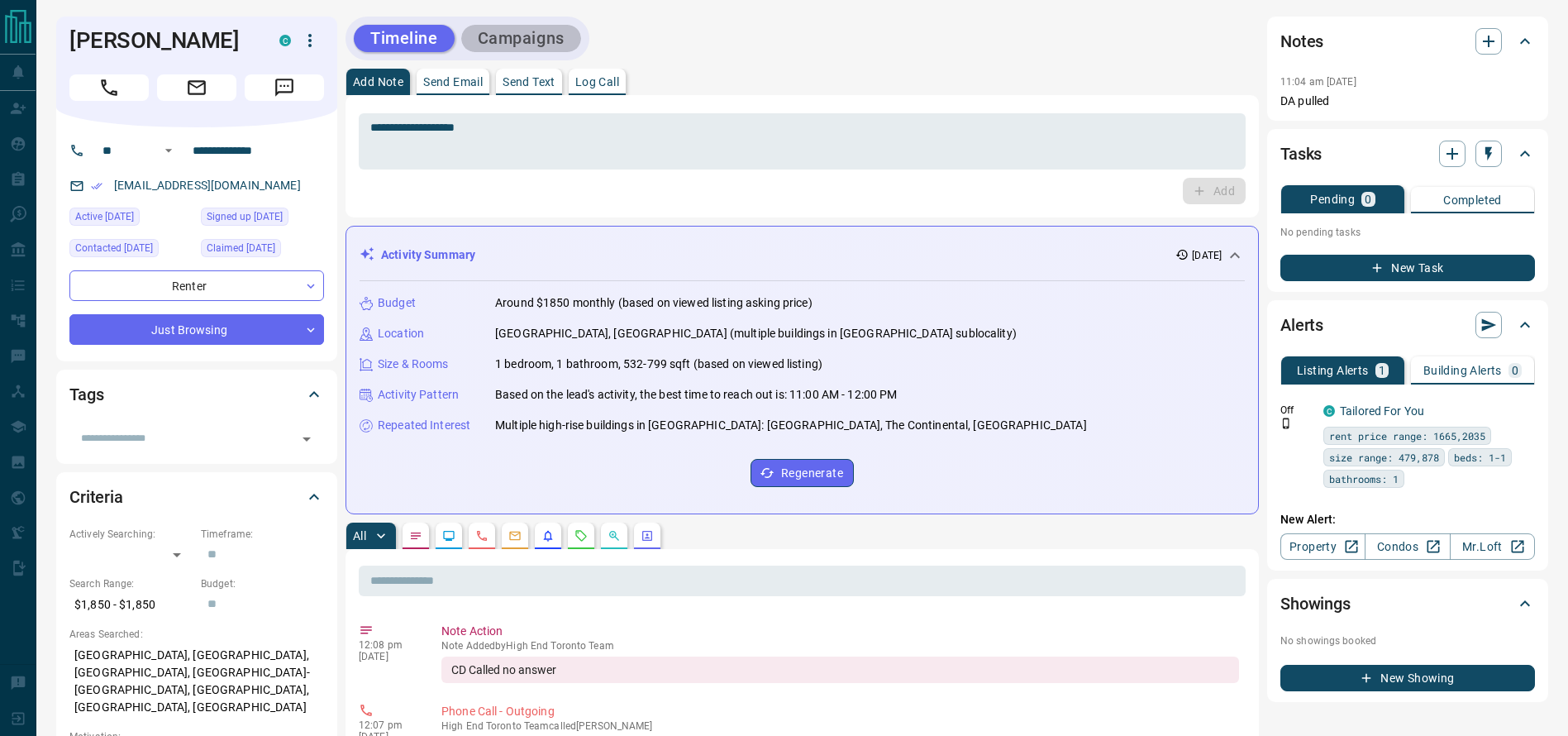
click at [556, 30] on button "Campaigns" at bounding box center [520, 38] width 119 height 27
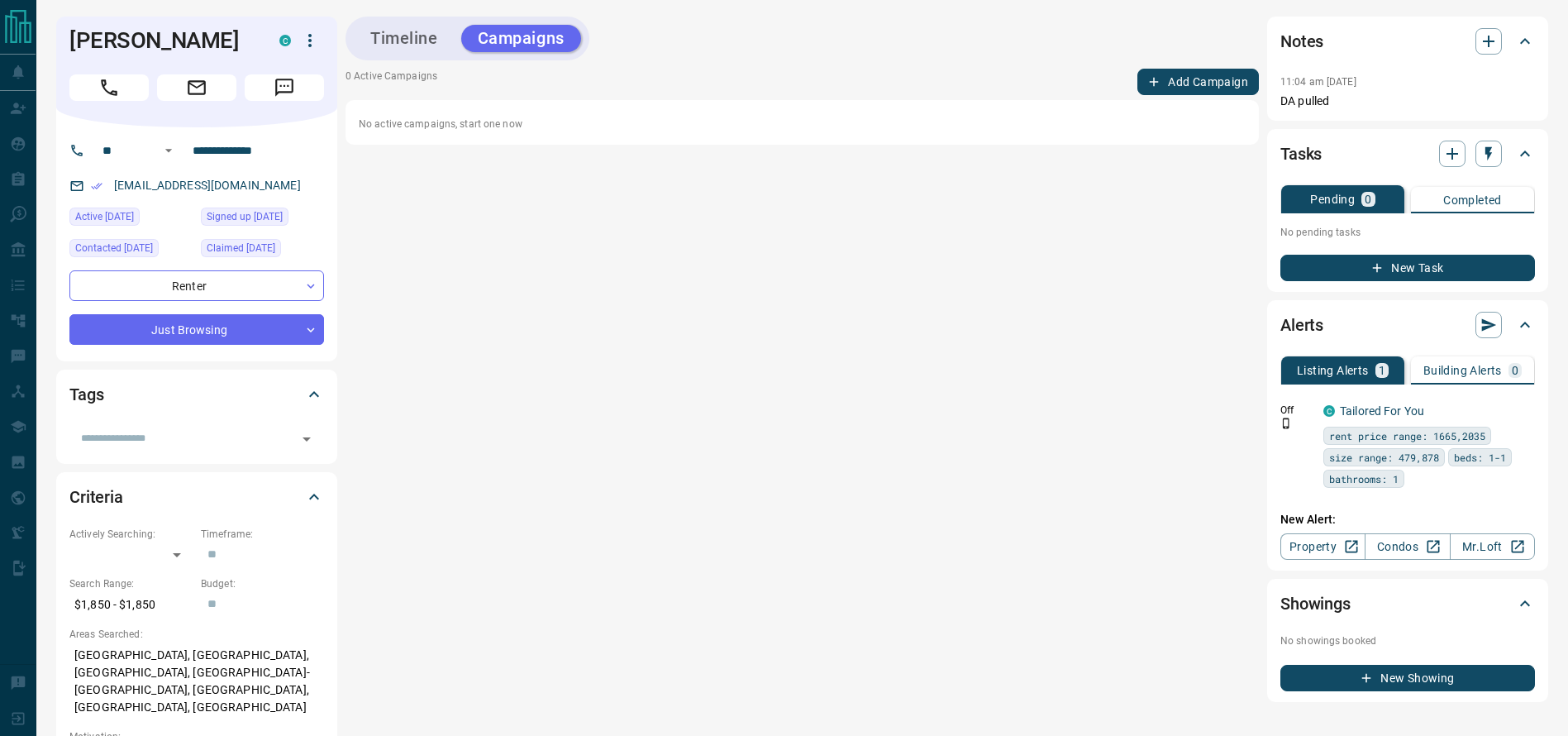
click at [1196, 84] on button "Add Campaign" at bounding box center [1198, 81] width 121 height 27
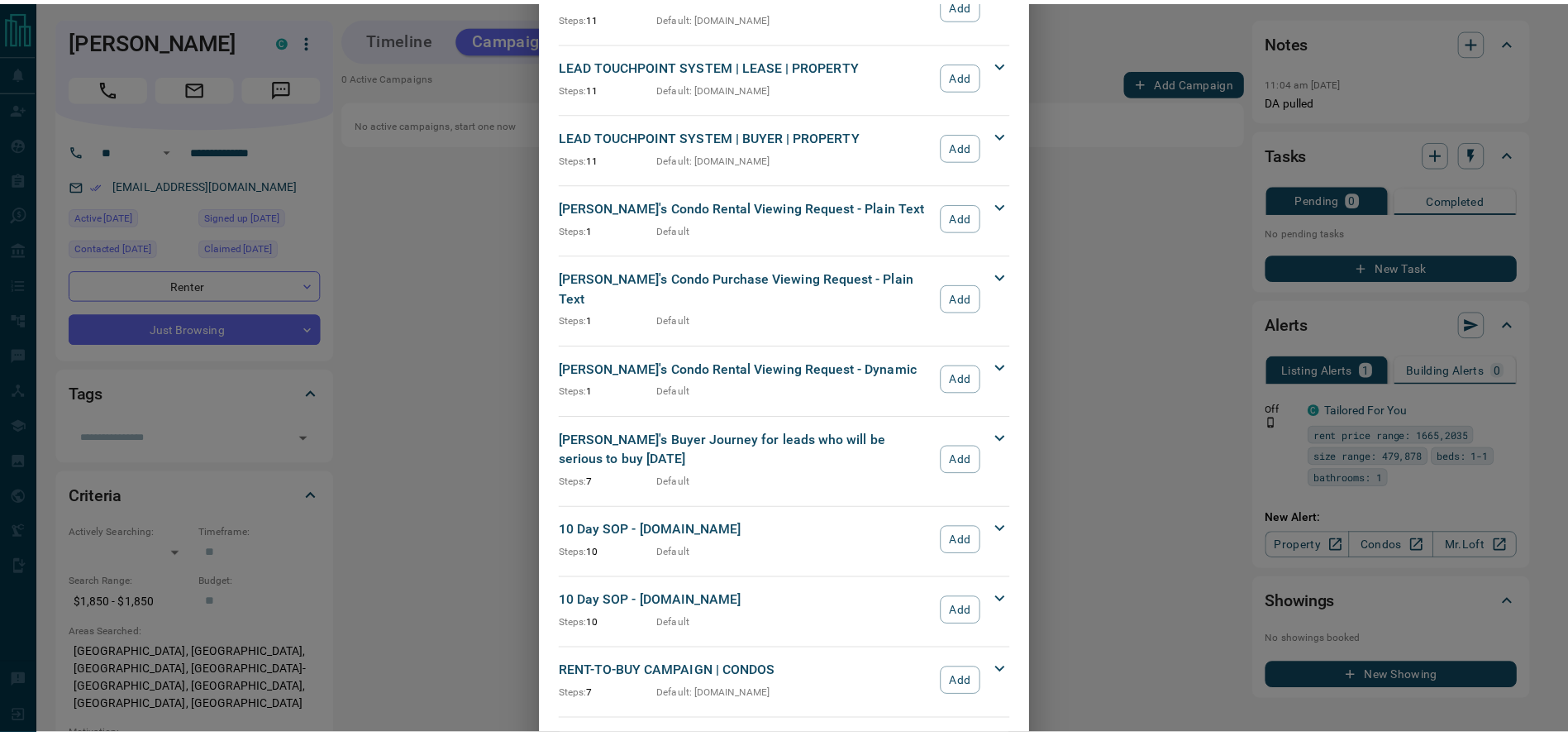
scroll to position [619, 0]
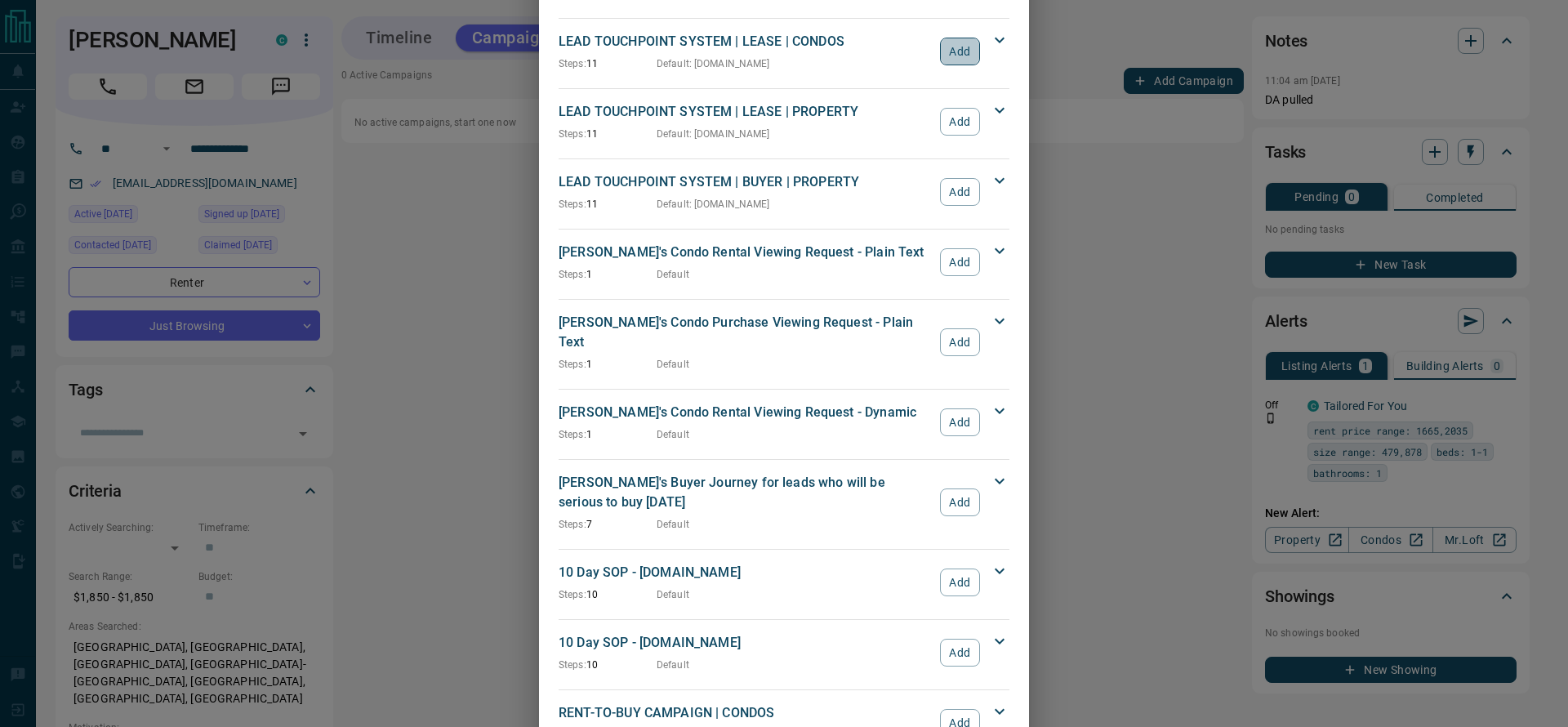
click at [954, 63] on button "Add" at bounding box center [960, 51] width 40 height 27
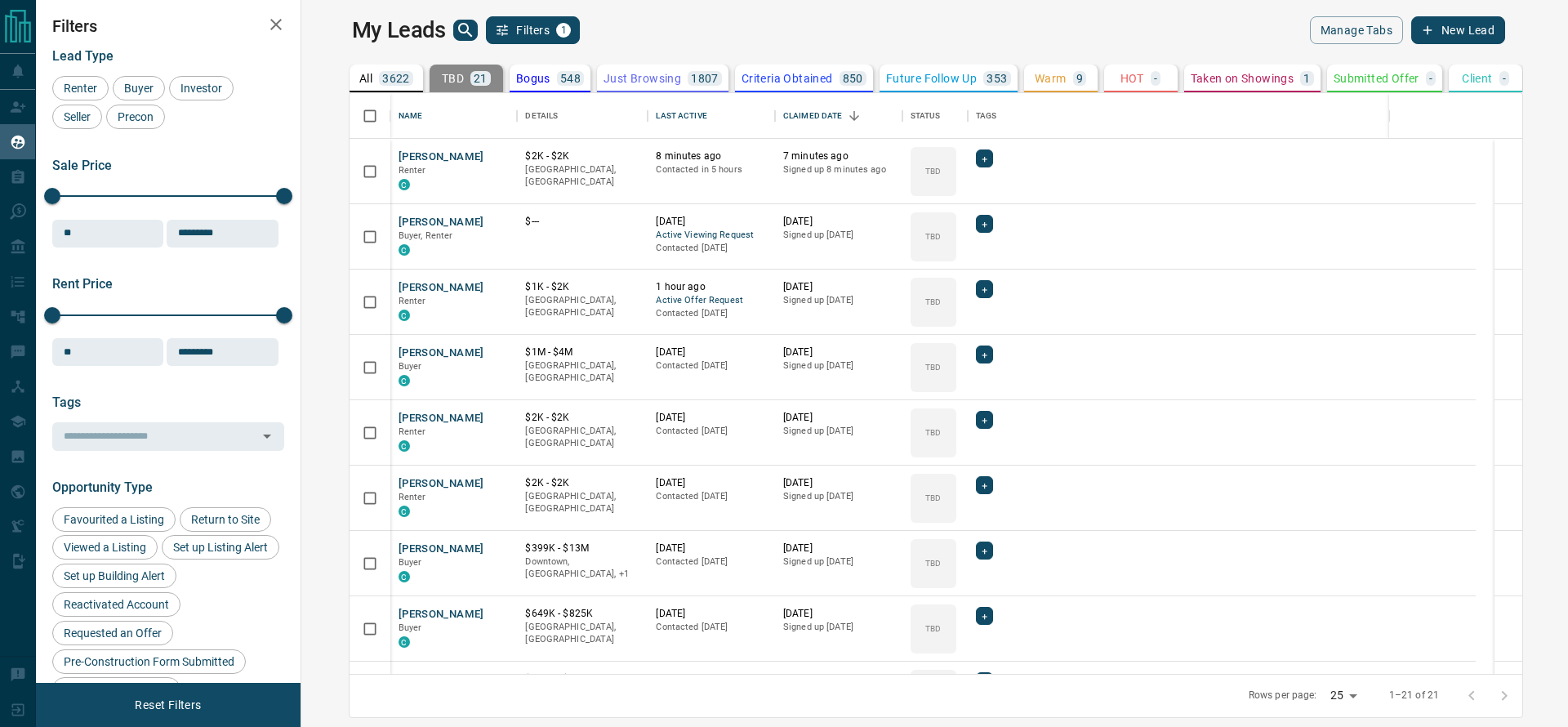
scroll to position [561, 1240]
click at [492, 155] on icon "Open in New Tab" at bounding box center [498, 155] width 13 height 13
click at [492, 215] on icon "Open in New Tab" at bounding box center [498, 221] width 13 height 13
click at [487, 283] on link "Open in New Tab" at bounding box center [497, 286] width 21 height 21
click at [487, 347] on link "Open in New Tab" at bounding box center [497, 351] width 21 height 21
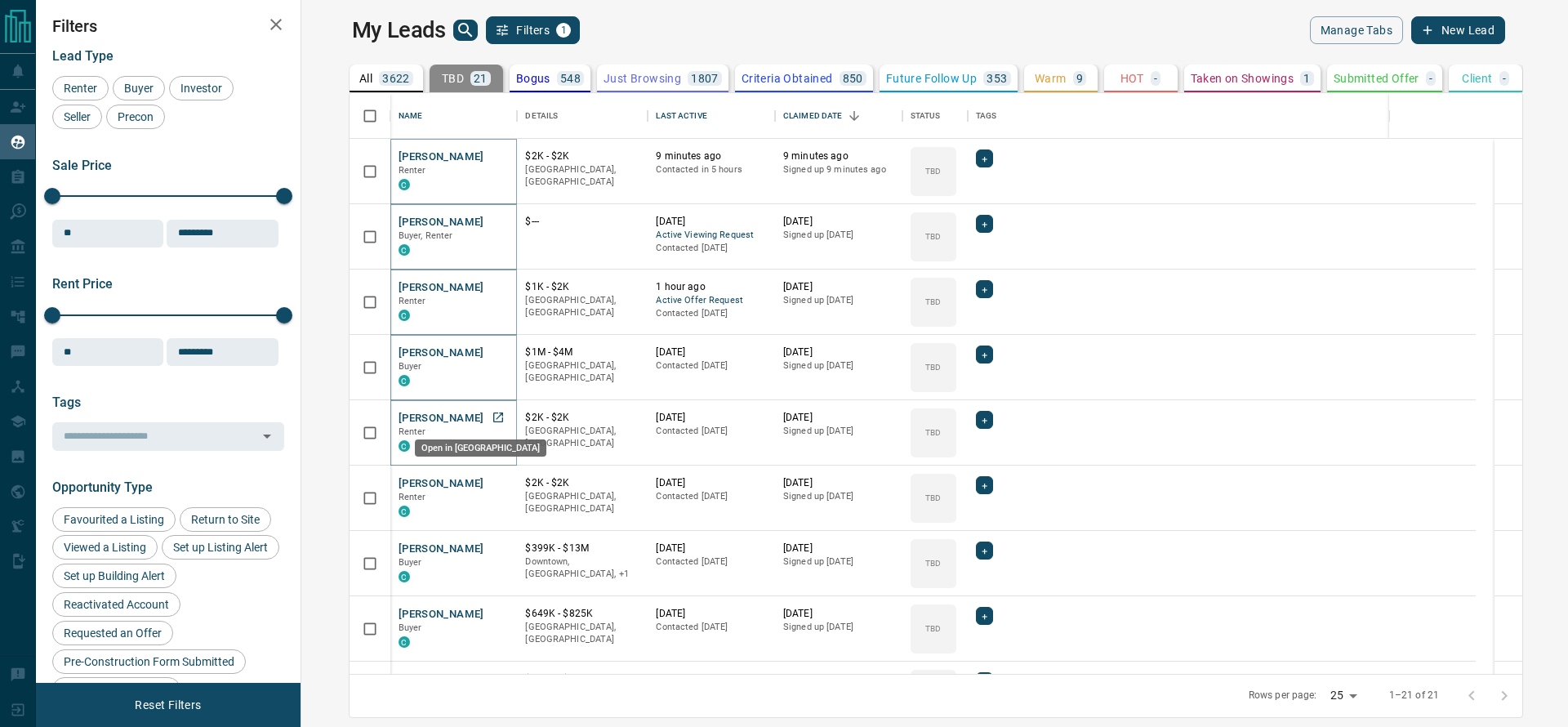
click at [492, 418] on icon "Open in New Tab" at bounding box center [498, 417] width 13 height 13
click at [492, 486] on icon "Open in New Tab" at bounding box center [498, 483] width 13 height 13
click at [487, 540] on link "Open in New Tab" at bounding box center [497, 548] width 21 height 21
click at [492, 614] on icon "Open in New Tab" at bounding box center [498, 613] width 13 height 13
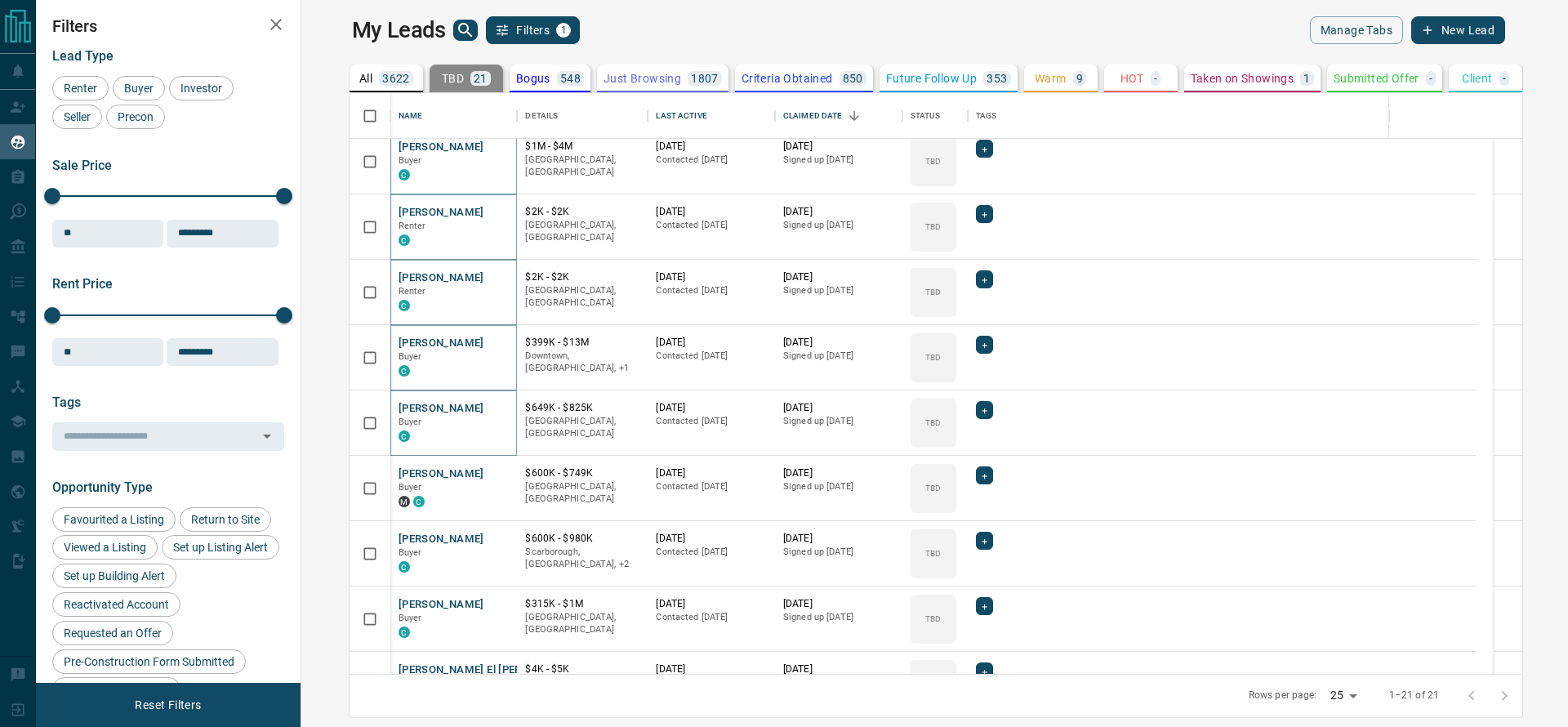
scroll to position [208, 0]
click at [487, 463] on link "Open in New Tab" at bounding box center [497, 471] width 21 height 21
click at [492, 537] on icon "Open in New Tab" at bounding box center [498, 537] width 13 height 13
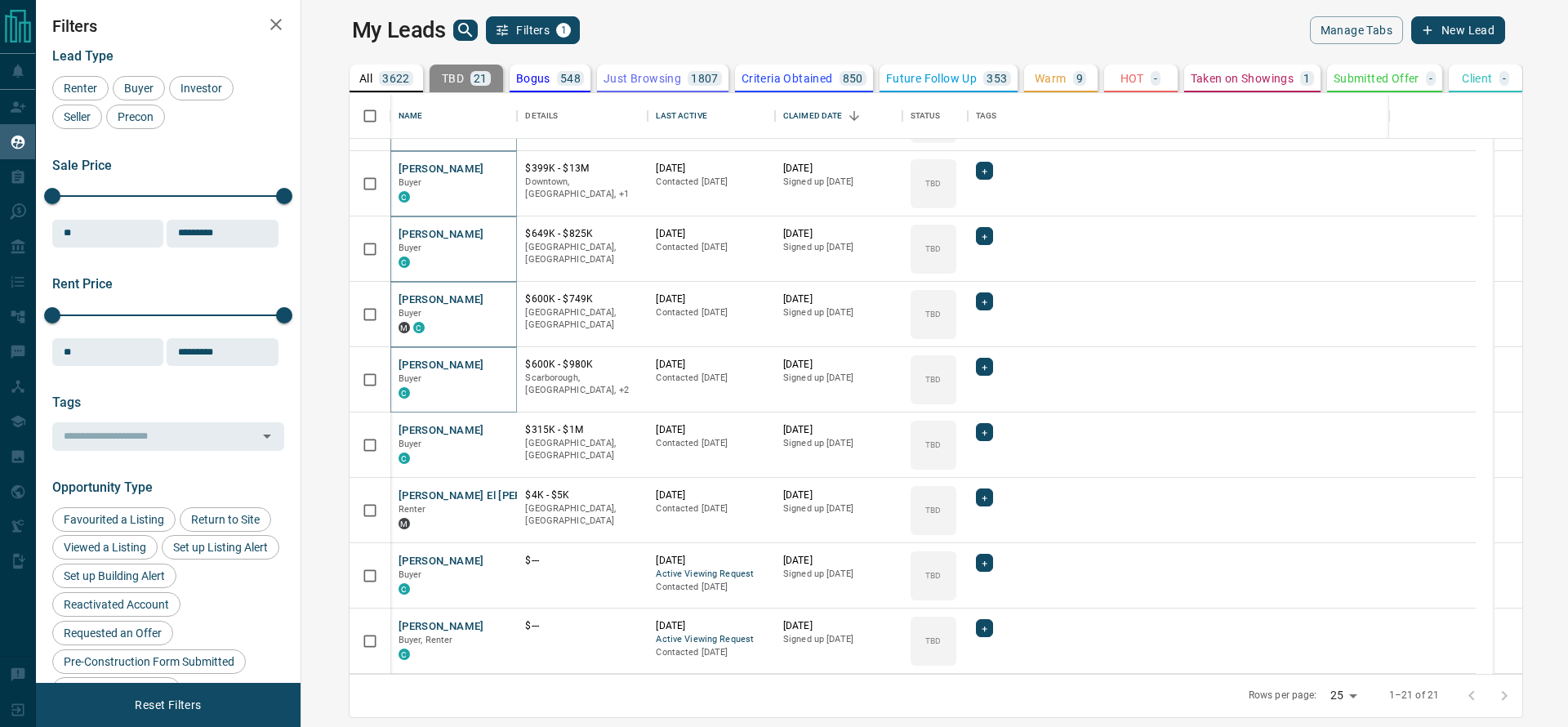
scroll to position [384, 0]
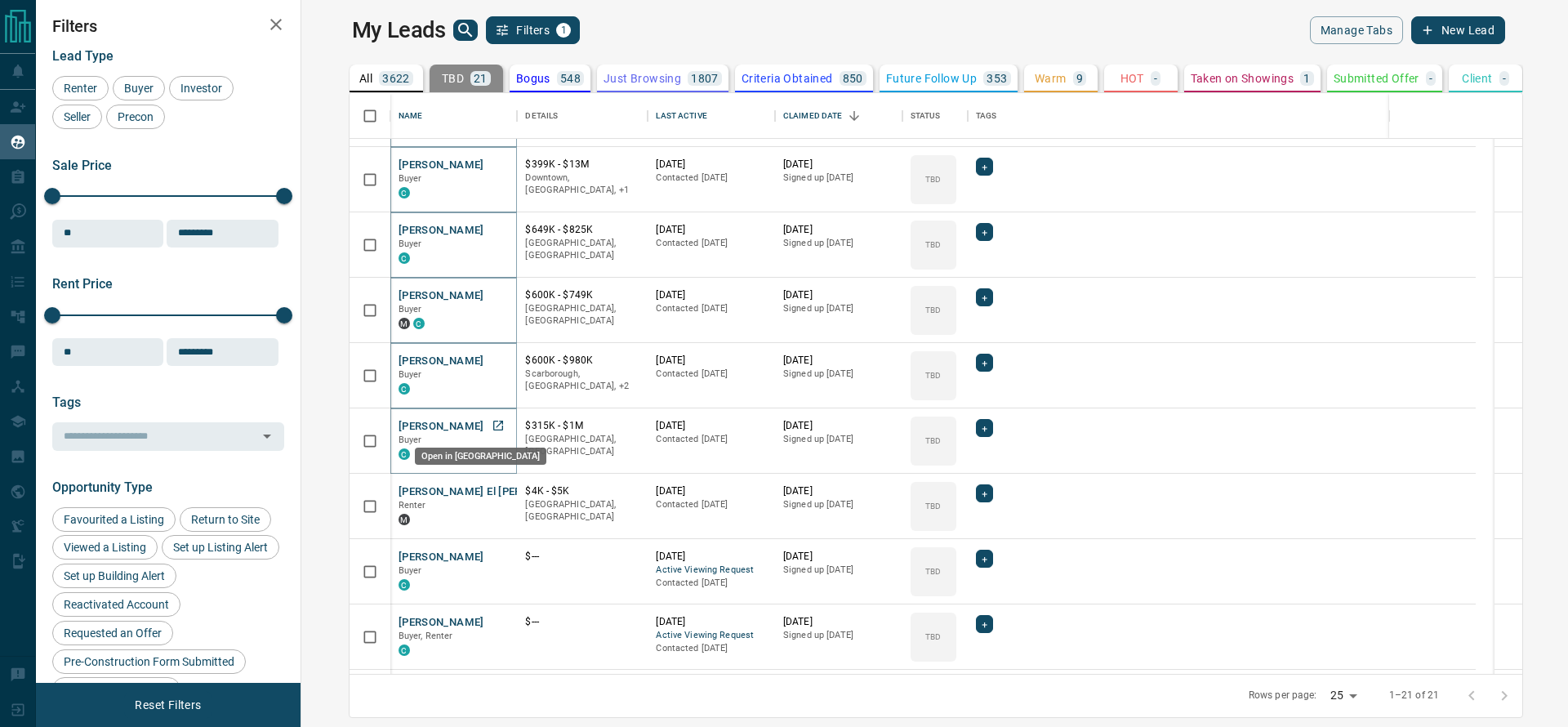
click at [492, 425] on icon "Open in New Tab" at bounding box center [498, 425] width 13 height 13
click at [492, 489] on icon "Open in New Tab" at bounding box center [498, 491] width 13 height 13
click at [492, 559] on icon "Open in New Tab" at bounding box center [498, 556] width 13 height 13
click at [493, 616] on icon "Open in New Tab" at bounding box center [497, 621] width 10 height 10
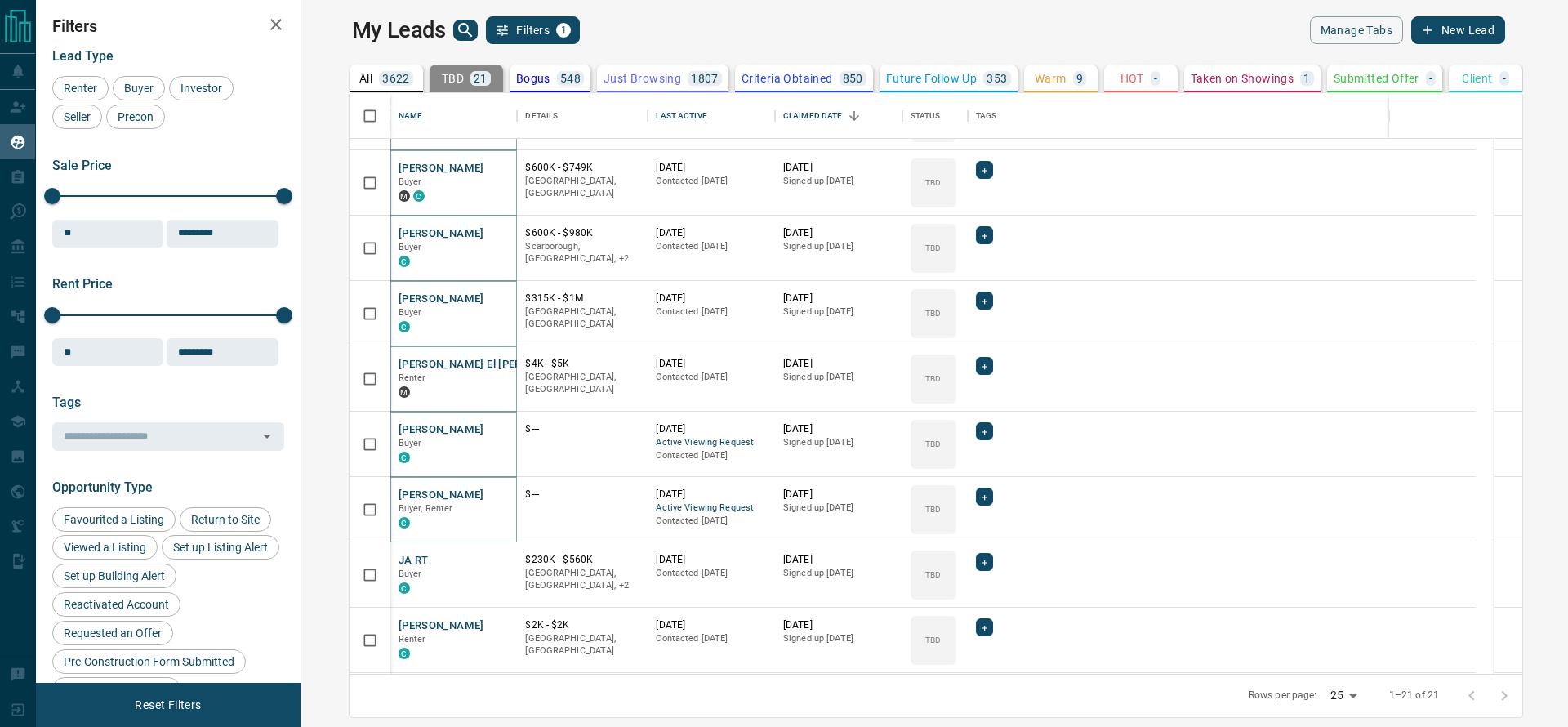
scroll to position [512, 0]
click at [487, 566] on link "Open in New Tab" at bounding box center [497, 558] width 21 height 21
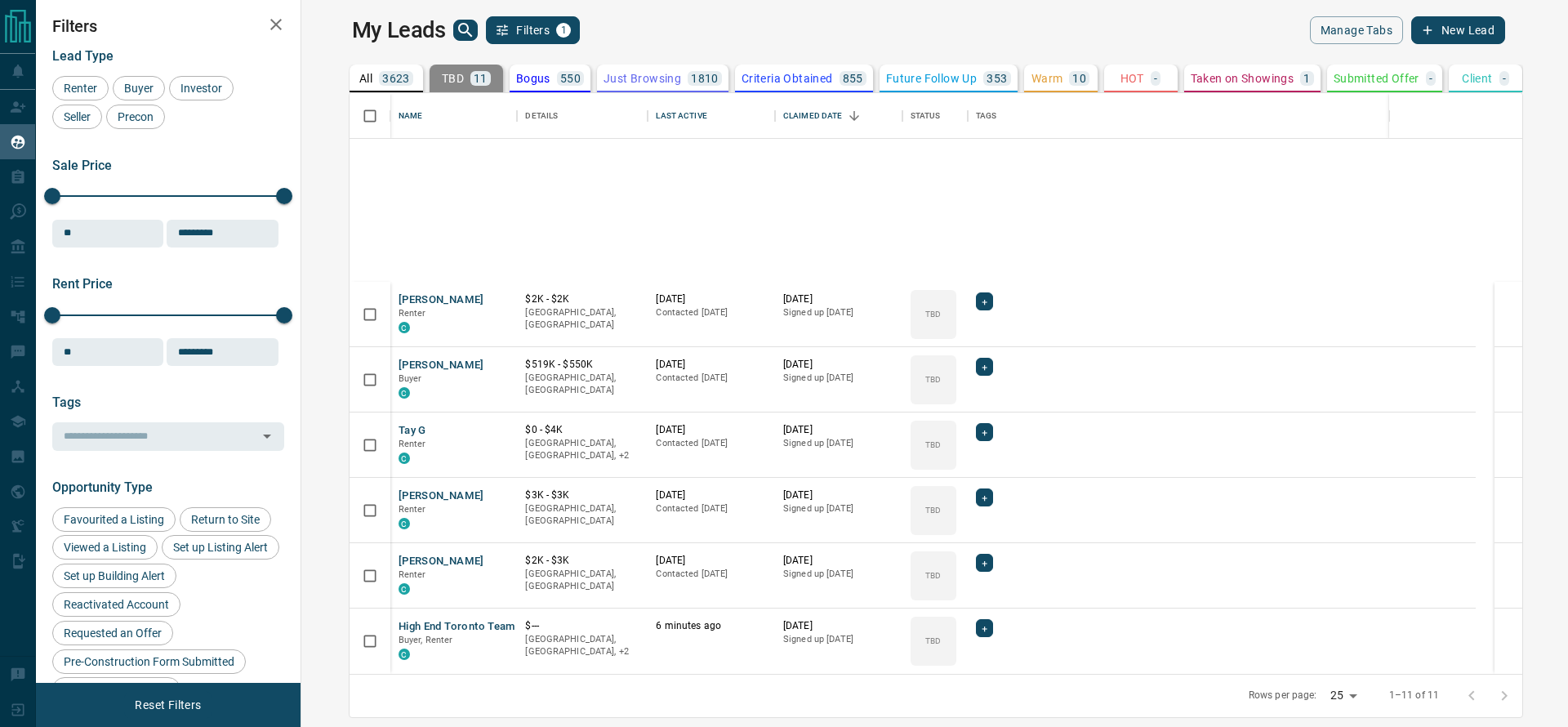
scroll to position [0, 0]
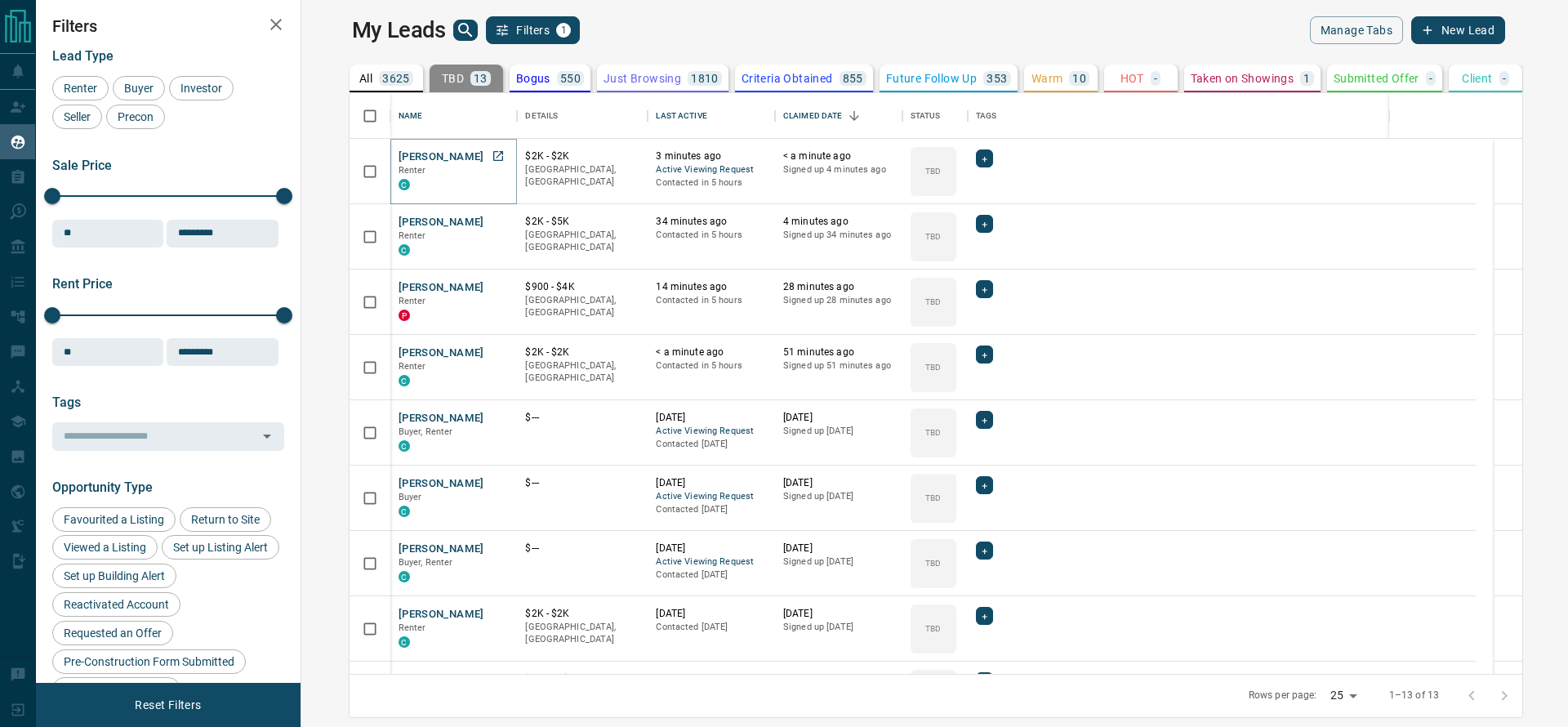
click at [492, 161] on icon "Open in New Tab" at bounding box center [498, 155] width 13 height 13
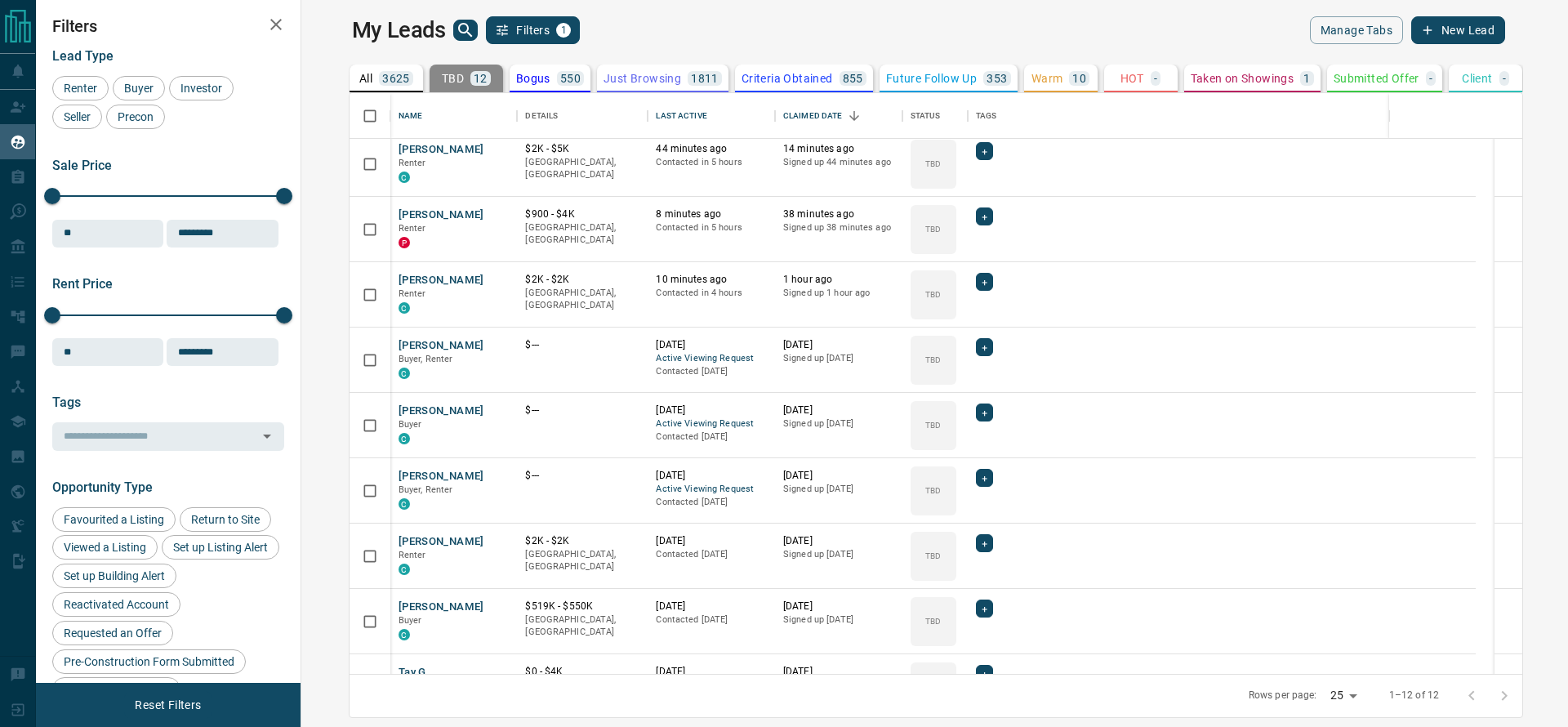
scroll to position [9, 0]
click at [557, 214] on p "$900 - $4K" at bounding box center [581, 212] width 114 height 14
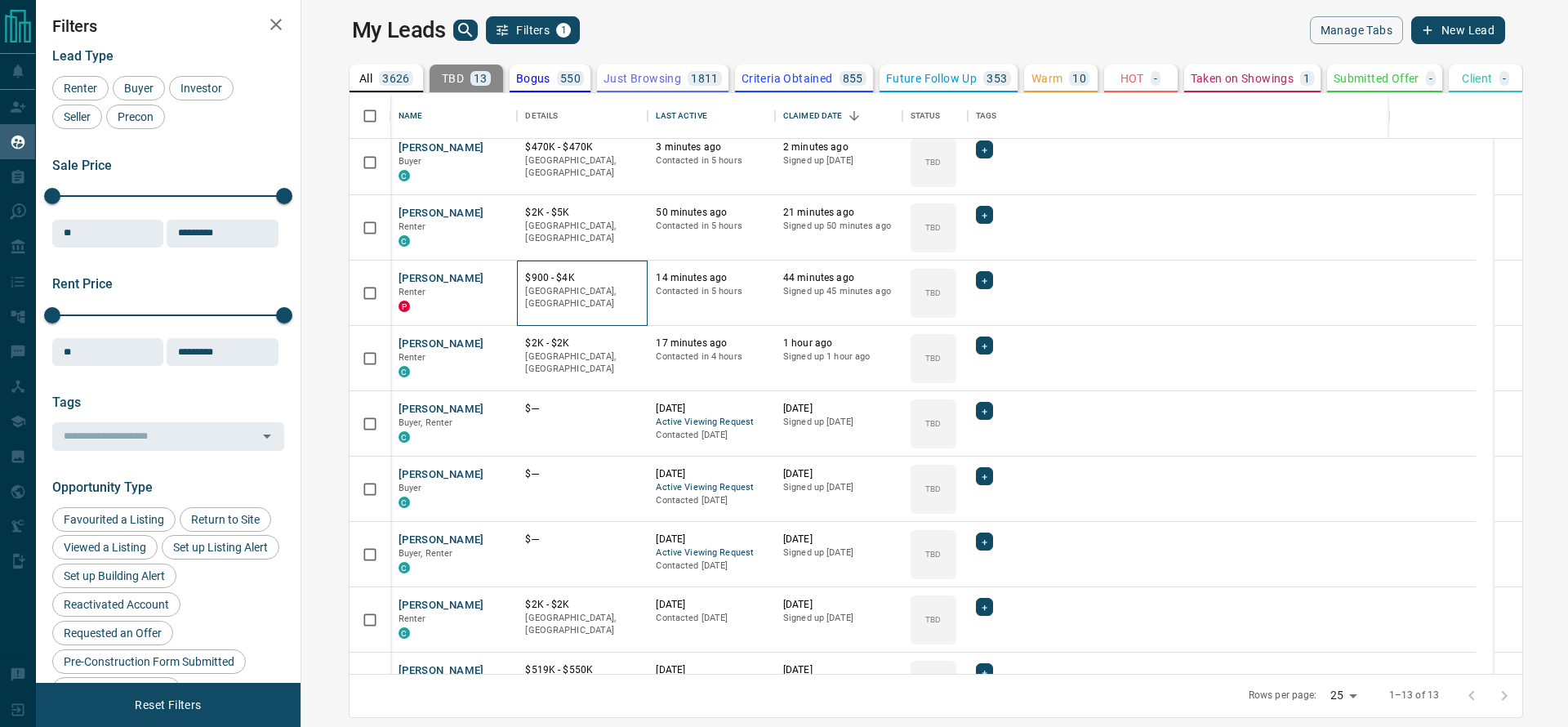
scroll to position [74, 0]
